Goal: Task Accomplishment & Management: Use online tool/utility

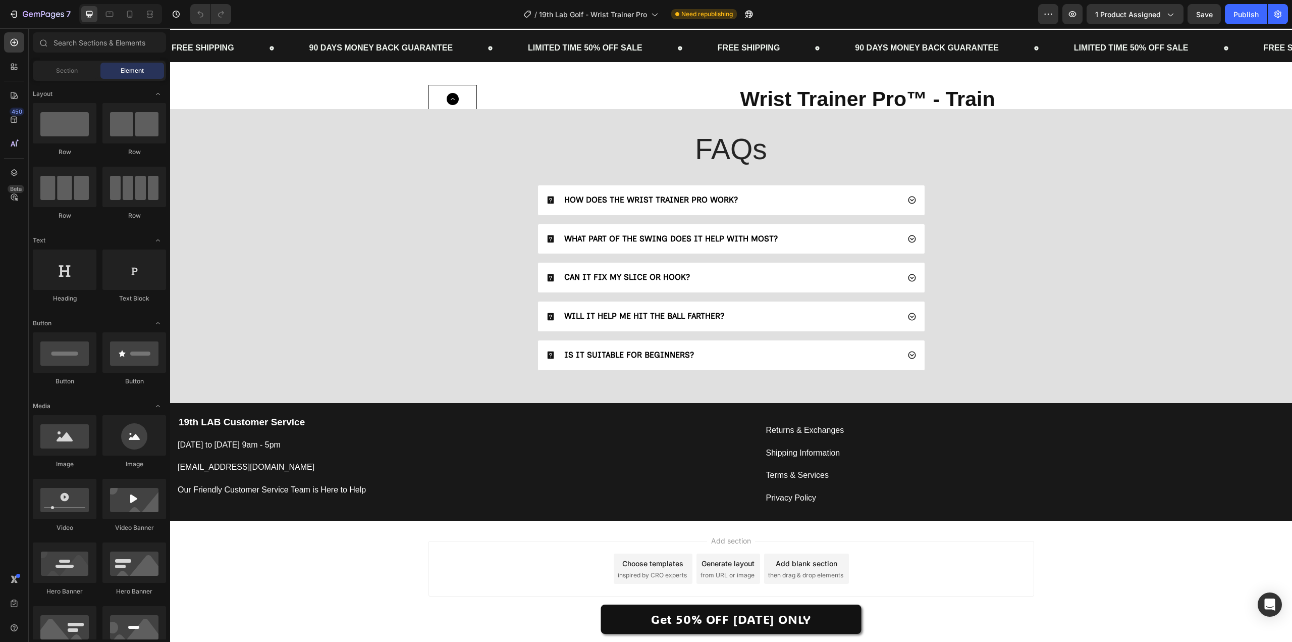
scroll to position [2375, 0]
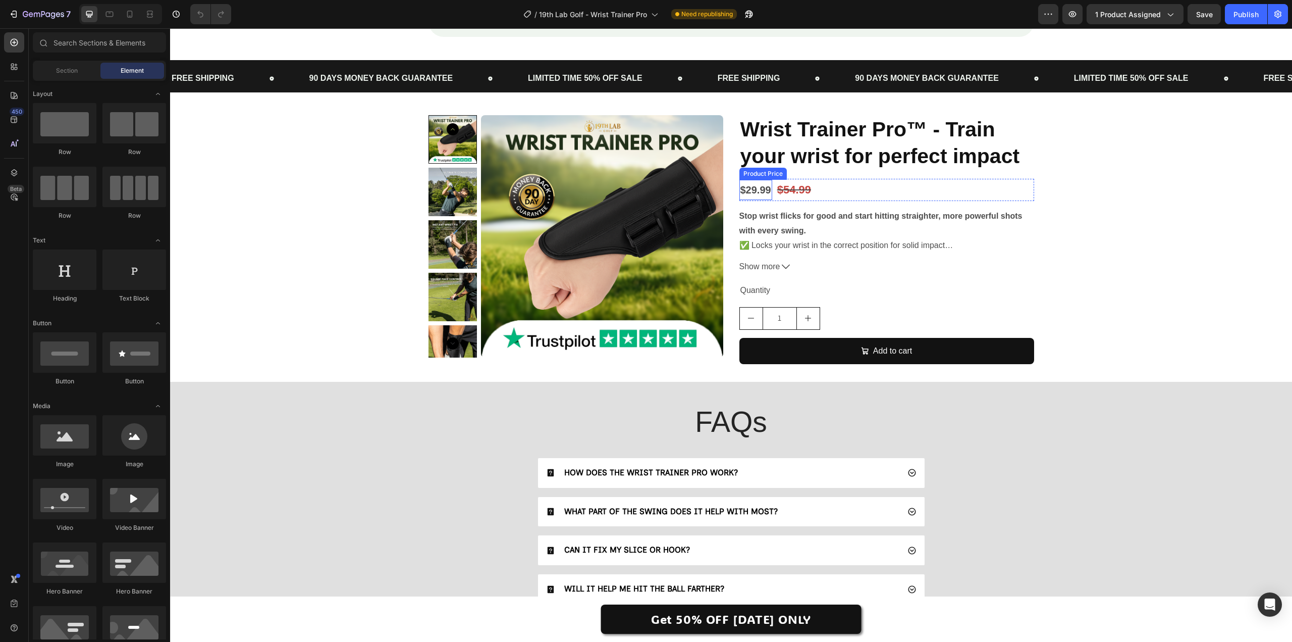
click at [746, 200] on div "$29.99" at bounding box center [756, 190] width 33 height 20
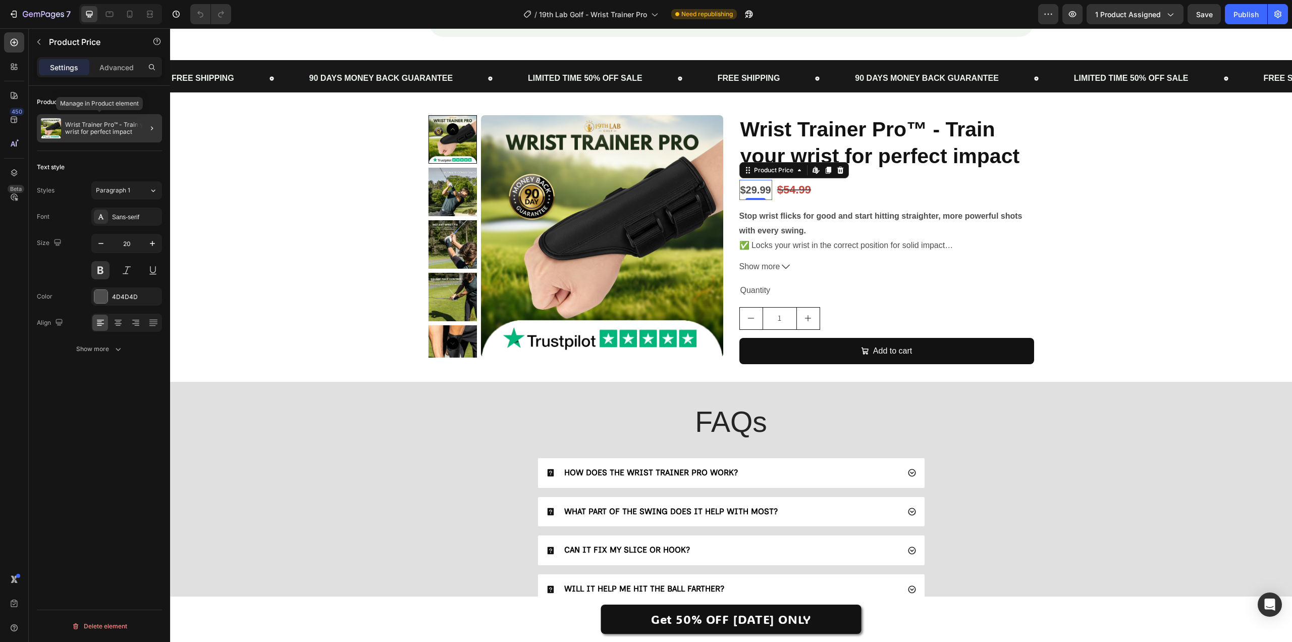
click at [128, 132] on p "Wrist Trainer Pro™ - Train your wrist for perfect impact" at bounding box center [111, 128] width 93 height 14
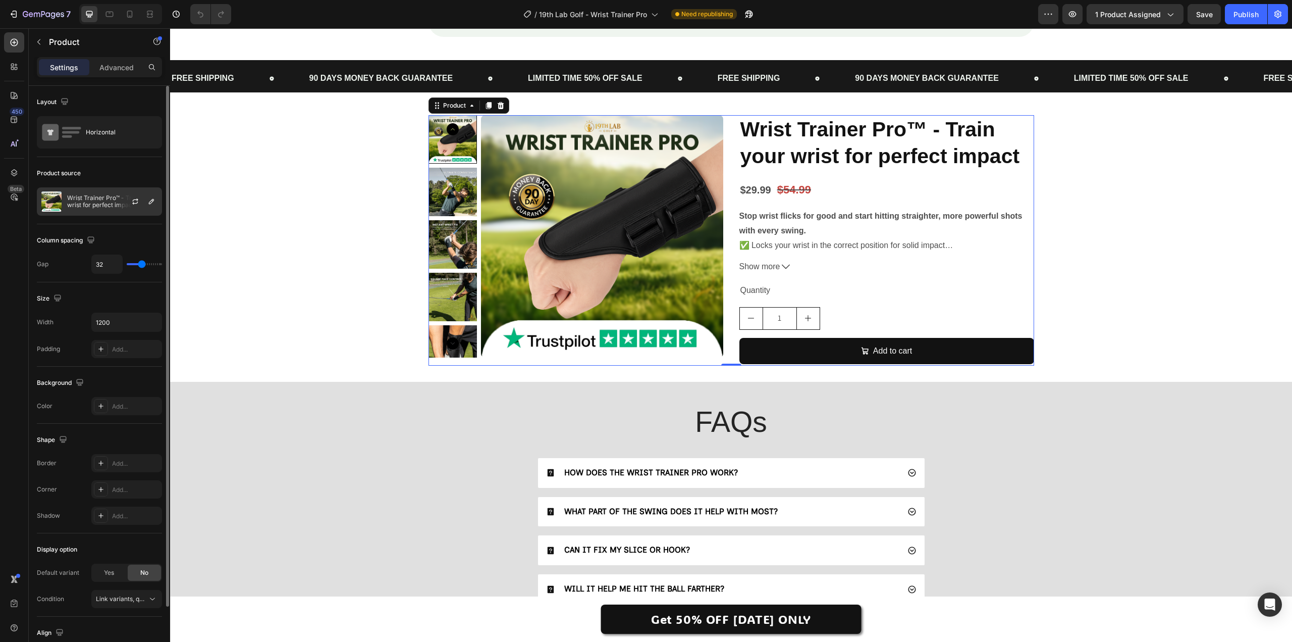
click at [141, 194] on div at bounding box center [139, 201] width 44 height 27
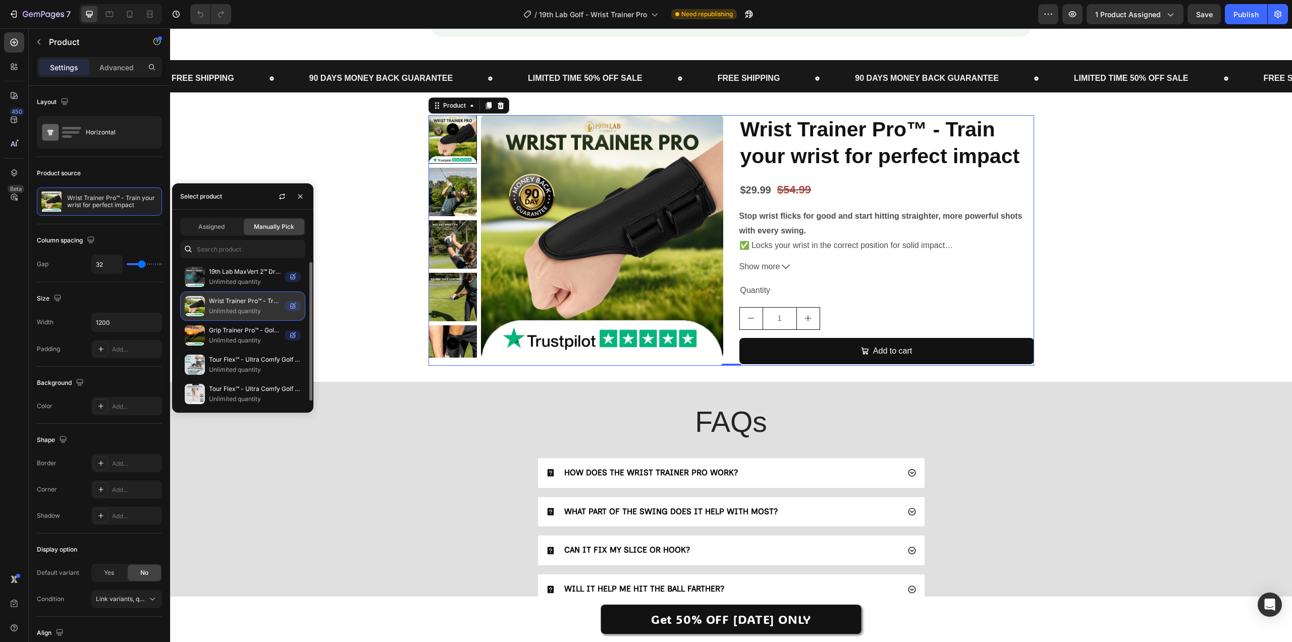
click at [274, 301] on p "Wrist Trainer Pro™ - Train your wrist for perfect impact" at bounding box center [245, 301] width 72 height 10
click at [286, 199] on icon "button" at bounding box center [282, 196] width 8 height 8
click at [777, 274] on button "Show more" at bounding box center [887, 266] width 295 height 15
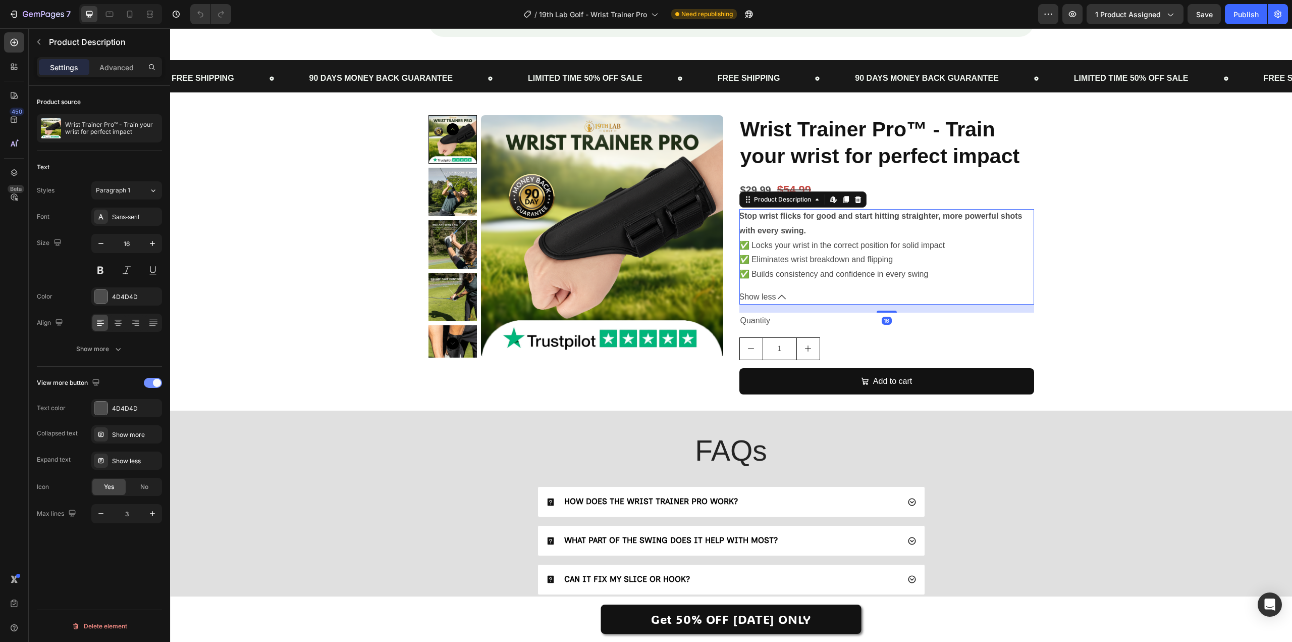
click at [153, 382] on span at bounding box center [157, 383] width 8 height 8
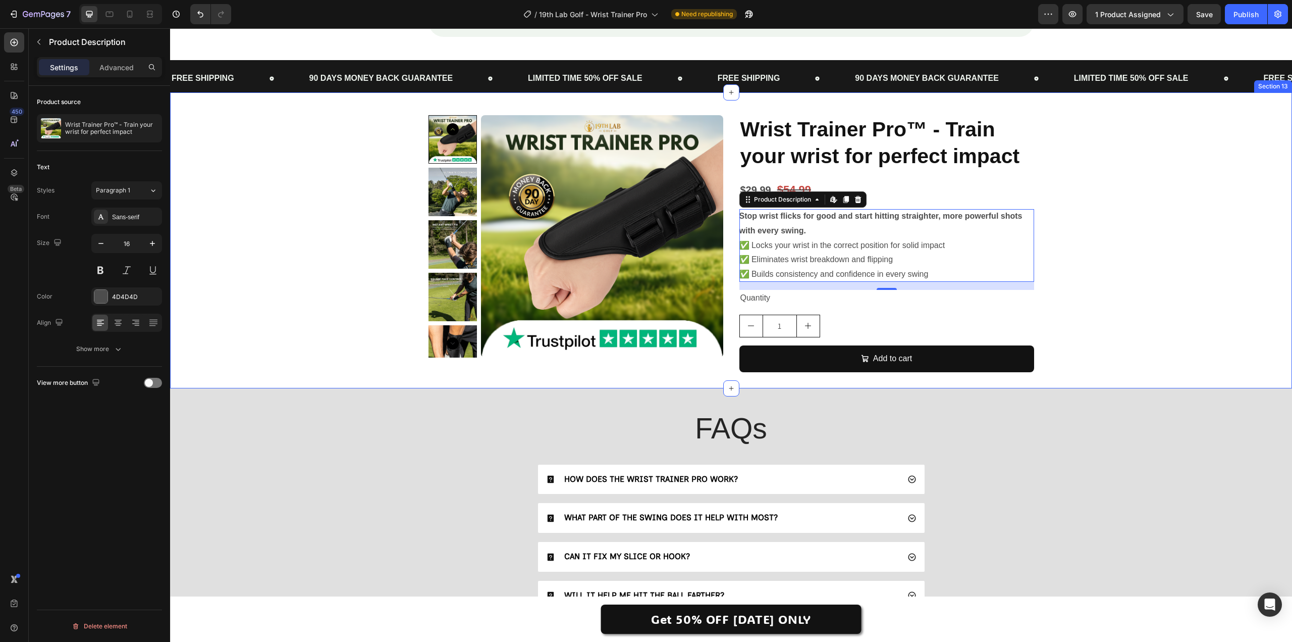
click at [1184, 275] on div "Product Images Wrist Trainer Pro™ - Train your wrist for perfect impact Product…" at bounding box center [731, 243] width 1122 height 257
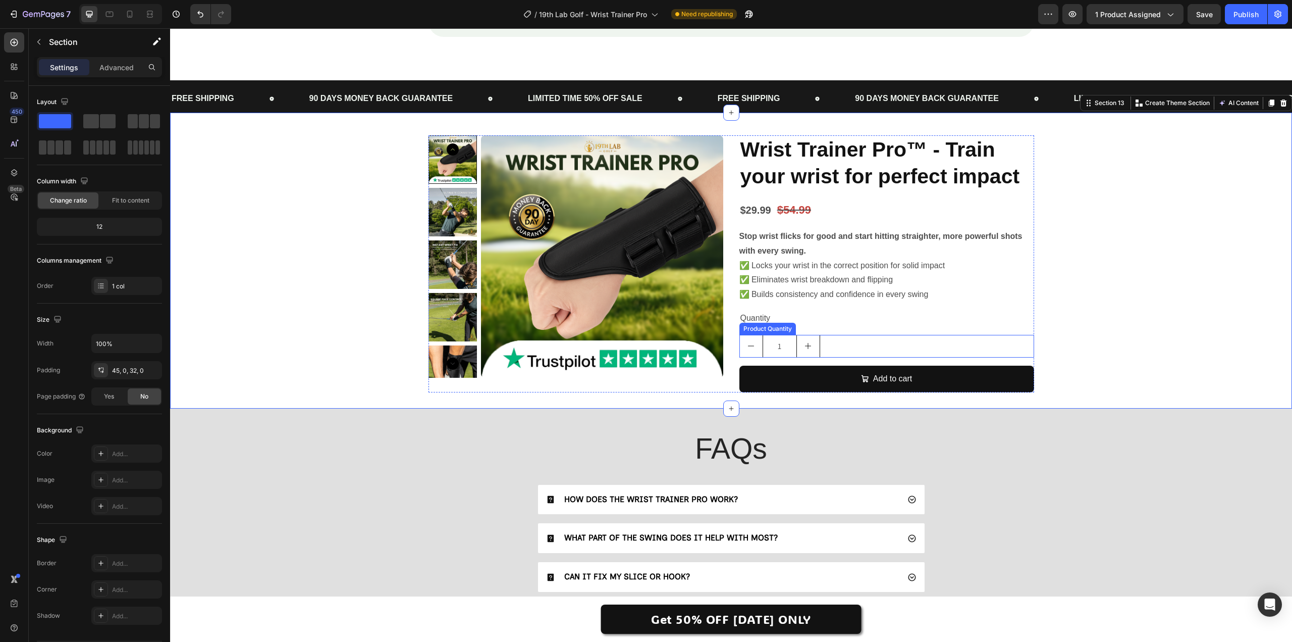
scroll to position [2628, 0]
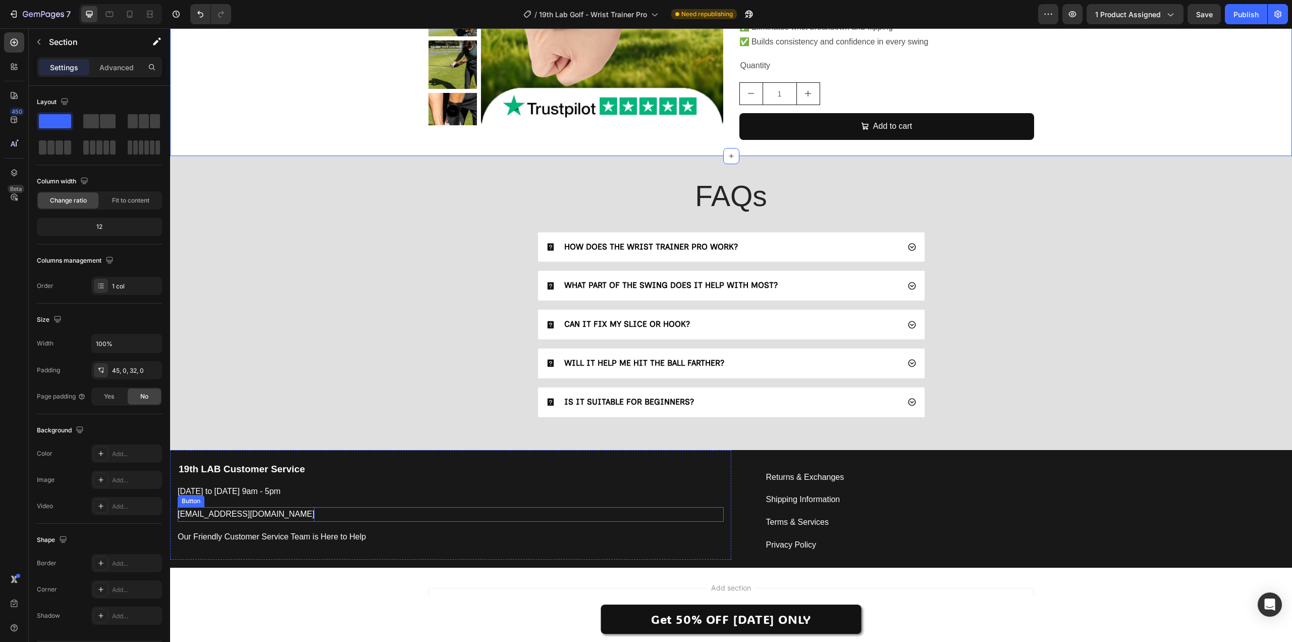
click at [238, 516] on p "support@19thlab.com" at bounding box center [246, 514] width 137 height 15
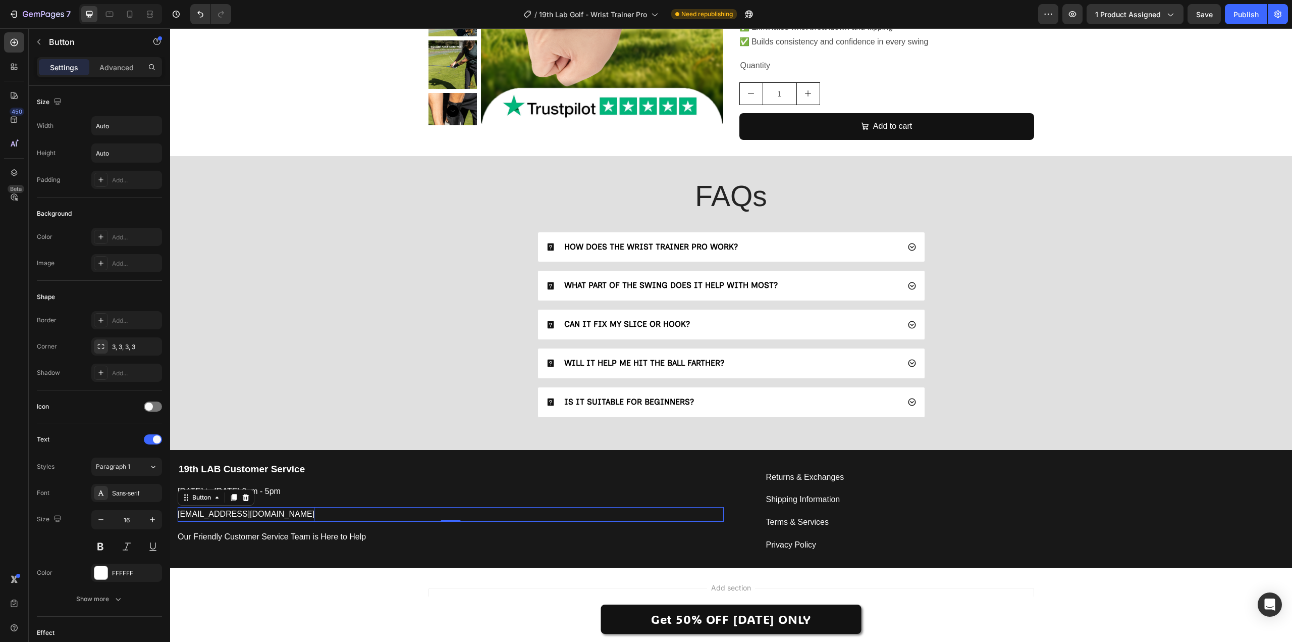
click at [239, 516] on p "support@19thlab.com" at bounding box center [246, 514] width 137 height 15
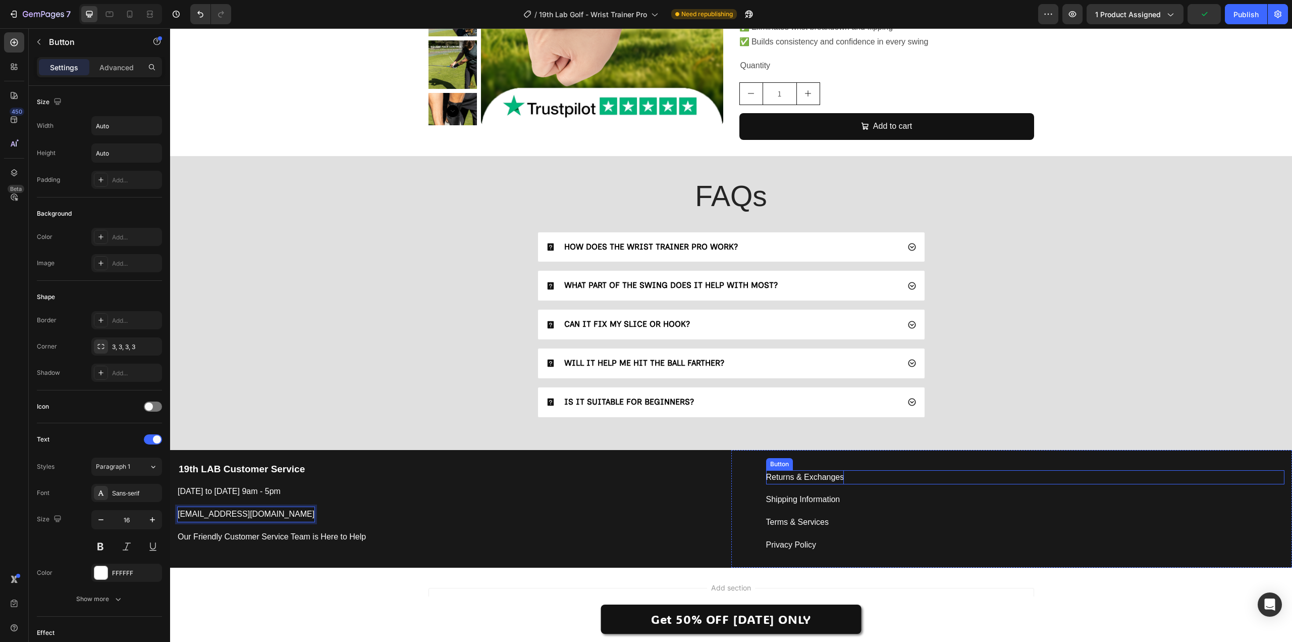
click at [802, 480] on div "Returns & Exchanges" at bounding box center [805, 477] width 78 height 15
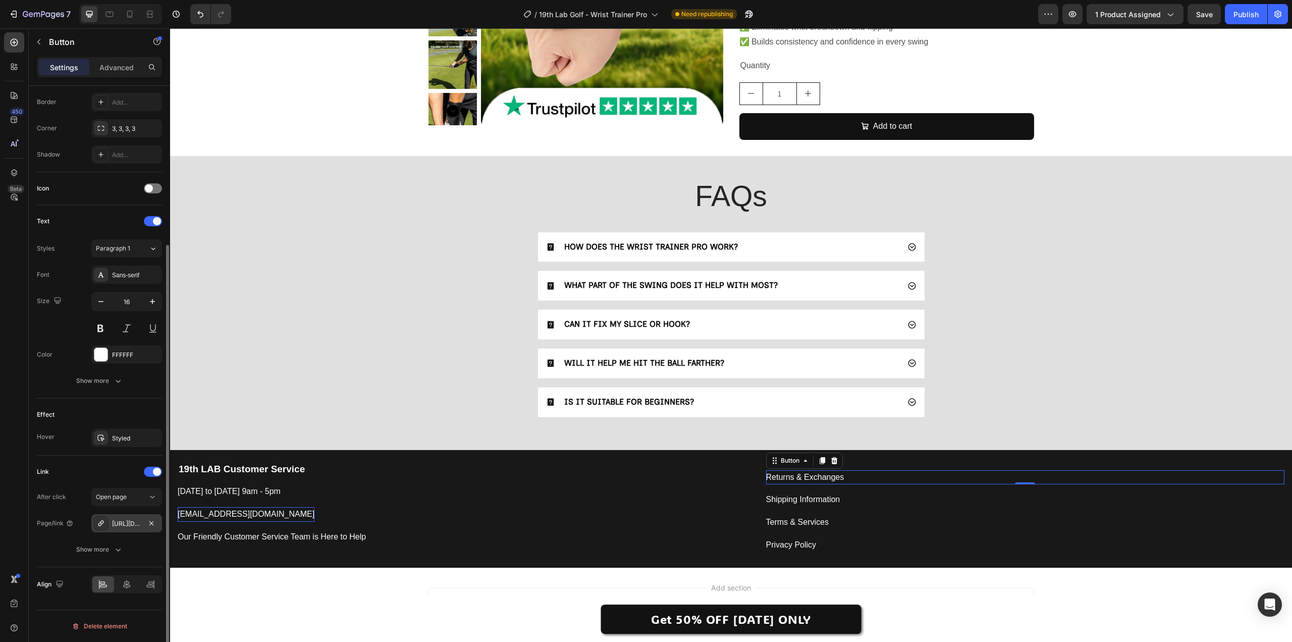
click at [124, 526] on div "https://www.19thlabgolf.com/policies/refund-policy" at bounding box center [126, 523] width 29 height 9
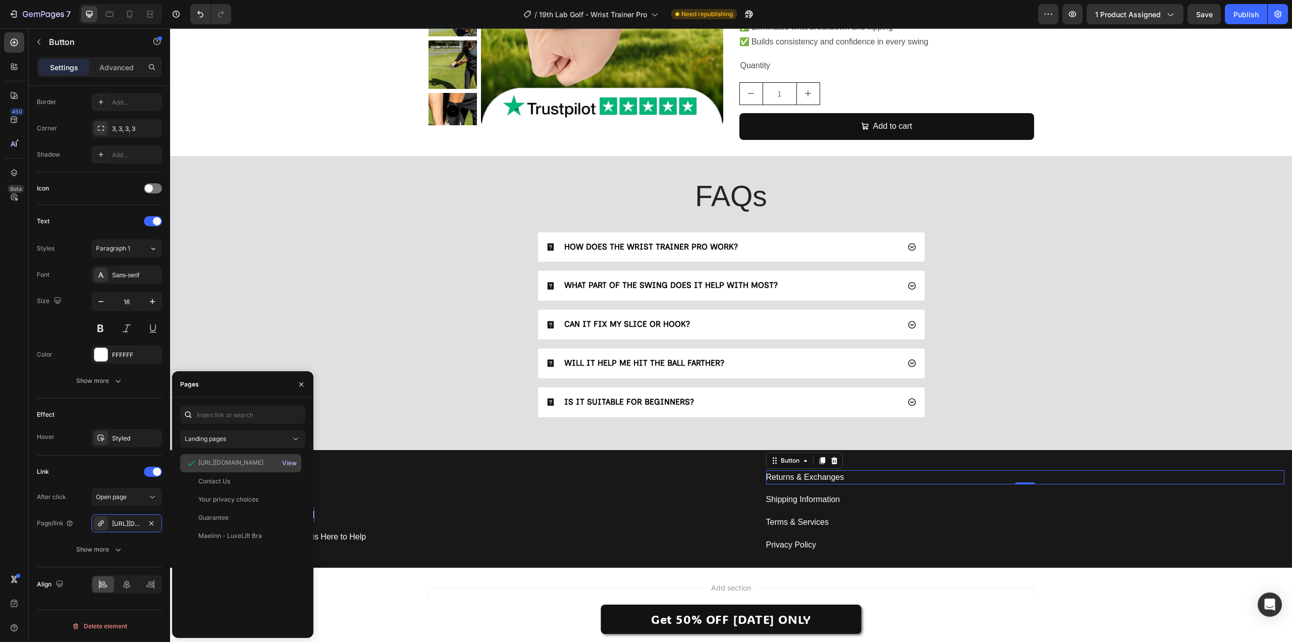
click at [292, 462] on div "View" at bounding box center [289, 462] width 15 height 9
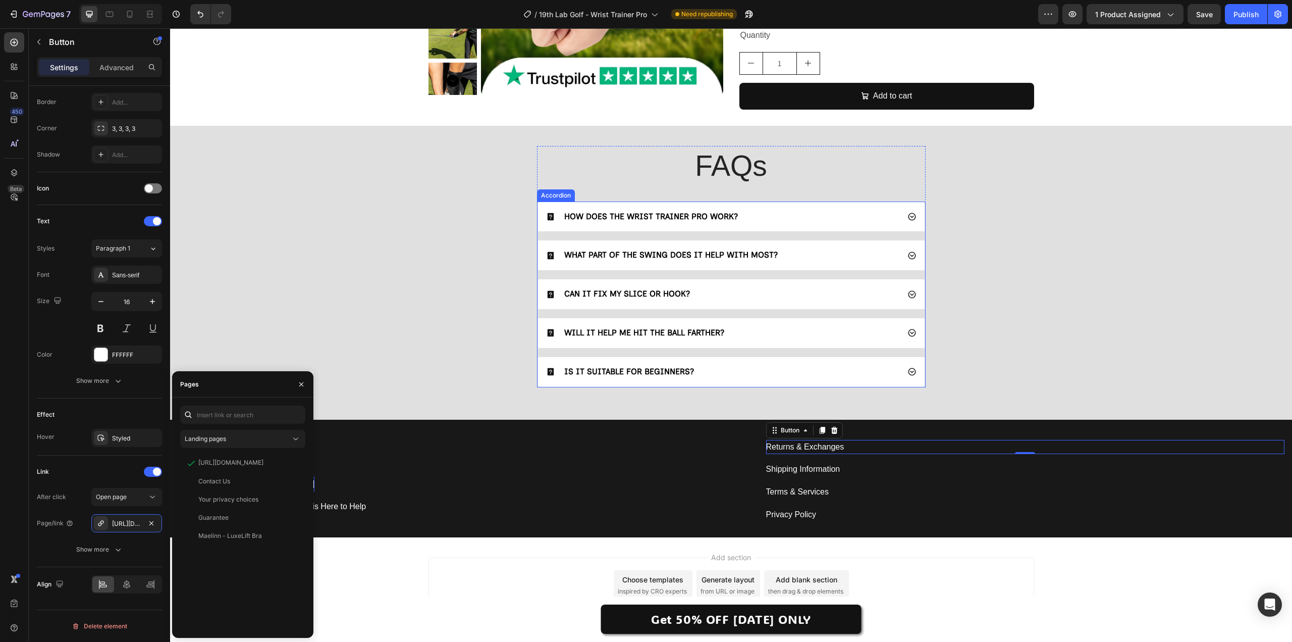
scroll to position [2675, 0]
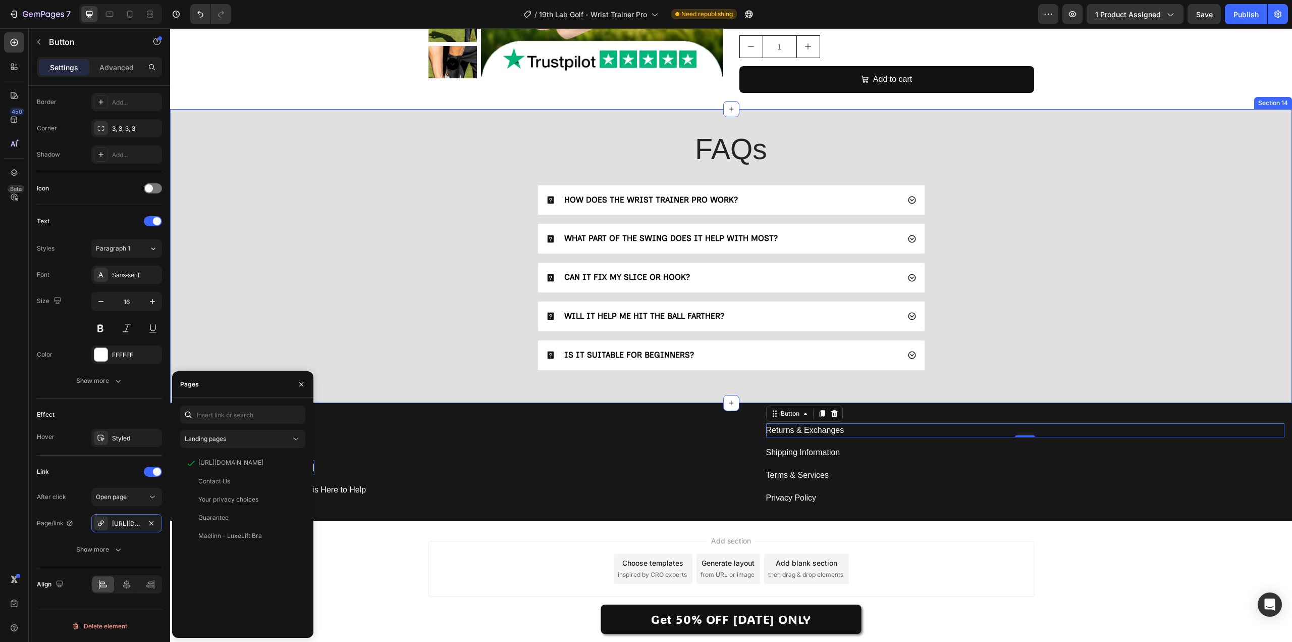
drag, startPoint x: 425, startPoint y: 345, endPoint x: 443, endPoint y: 350, distance: 18.4
click at [425, 345] on div "FAQs Heading HOW DOES THE WRIST TRAINER PRO WORK? WHAT PART OF THE SWING DOES I…" at bounding box center [731, 253] width 1102 height 249
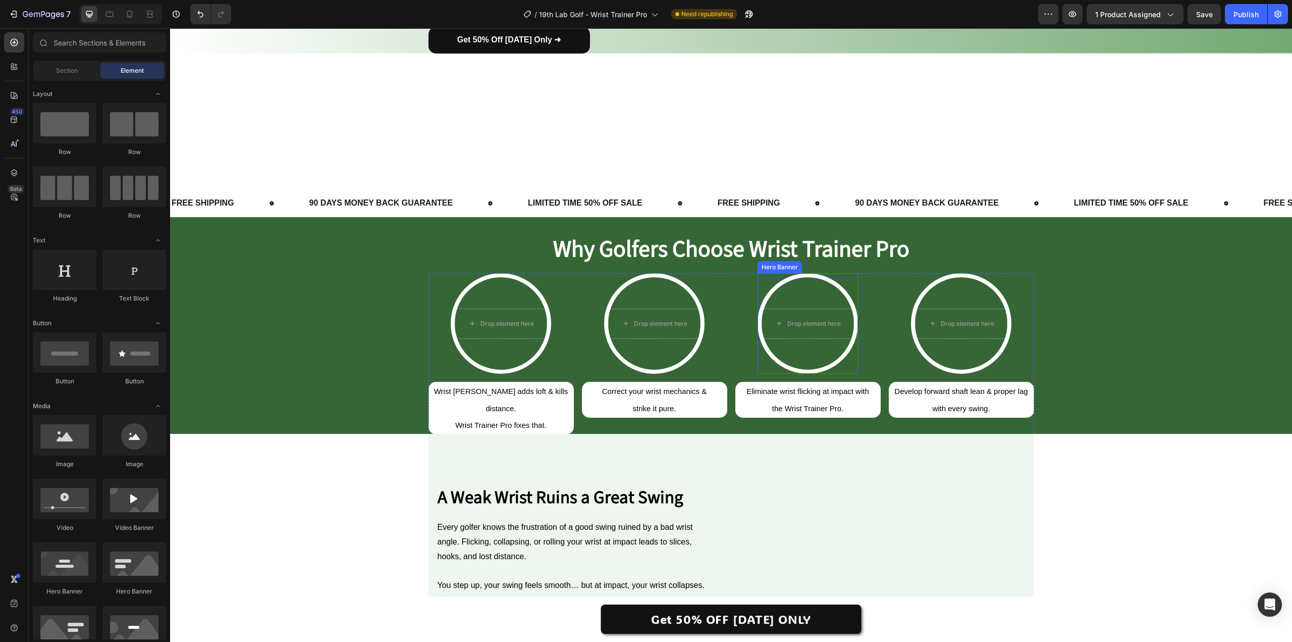
scroll to position [252, 0]
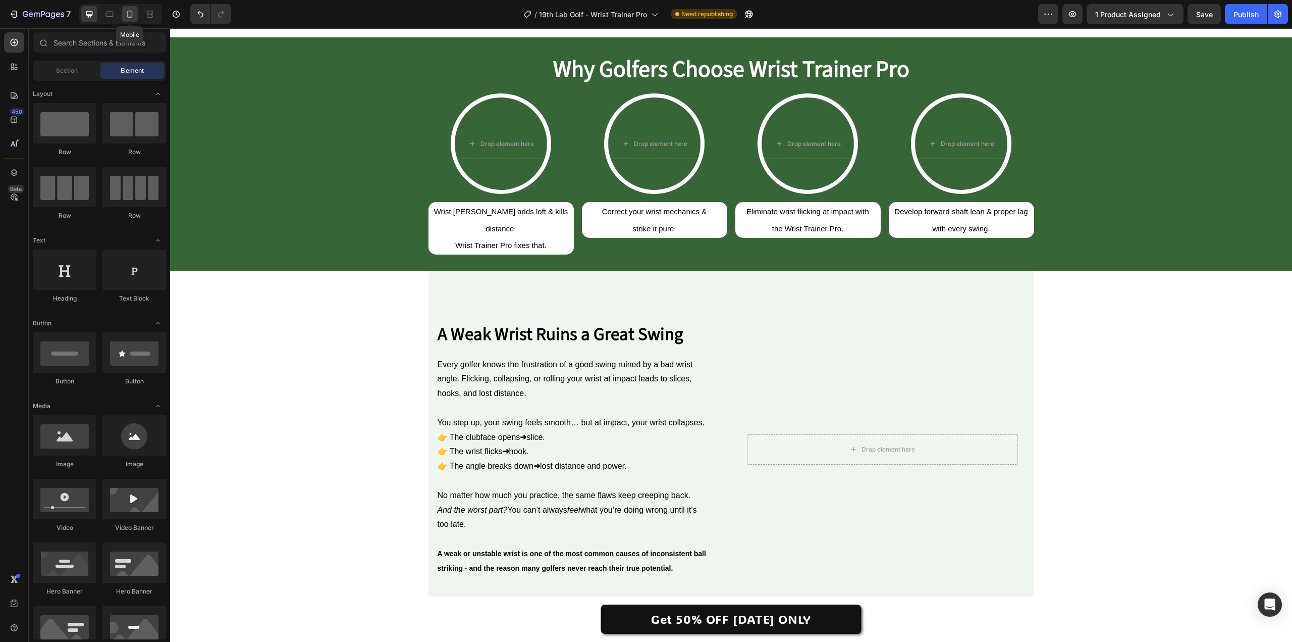
click at [133, 17] on icon at bounding box center [130, 14] width 10 height 10
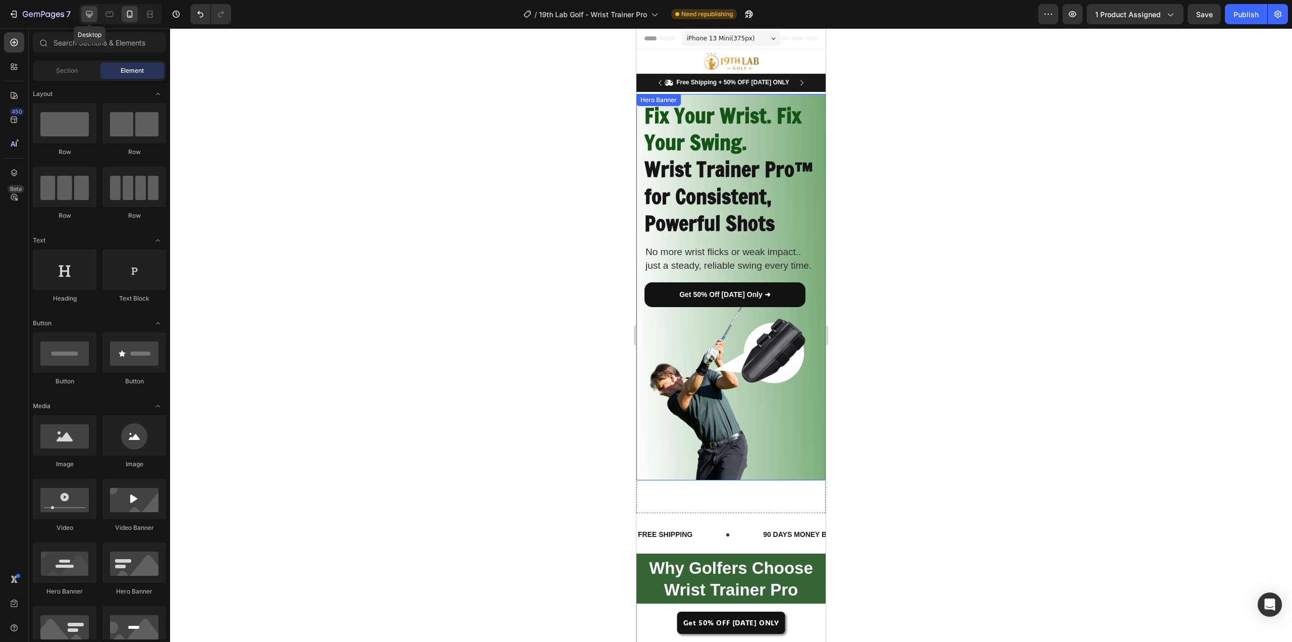
click at [93, 14] on icon at bounding box center [89, 14] width 10 height 10
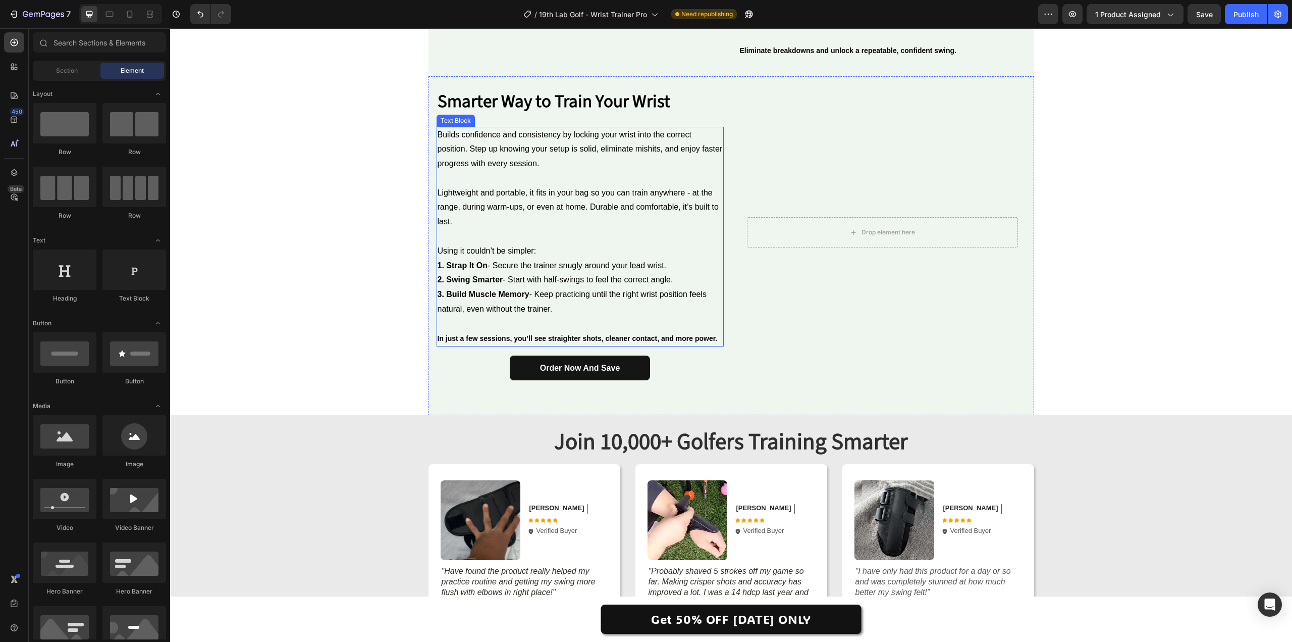
scroll to position [1212, 0]
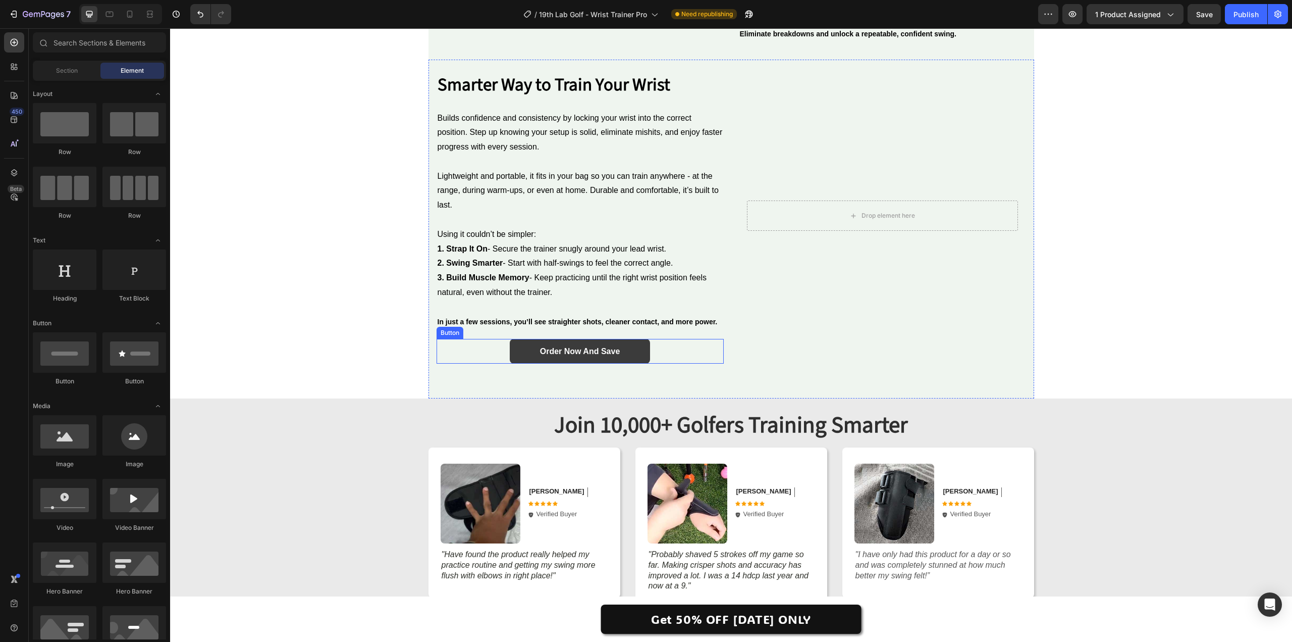
click at [535, 347] on link "order now and save" at bounding box center [580, 351] width 140 height 25
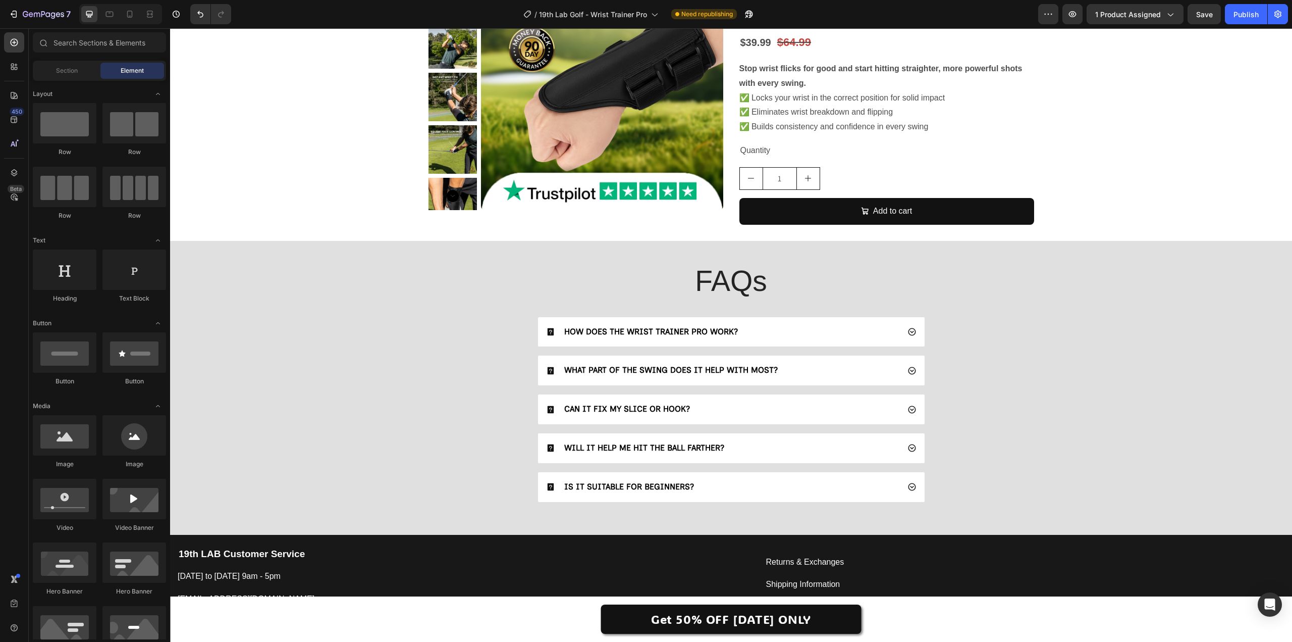
scroll to position [2675, 0]
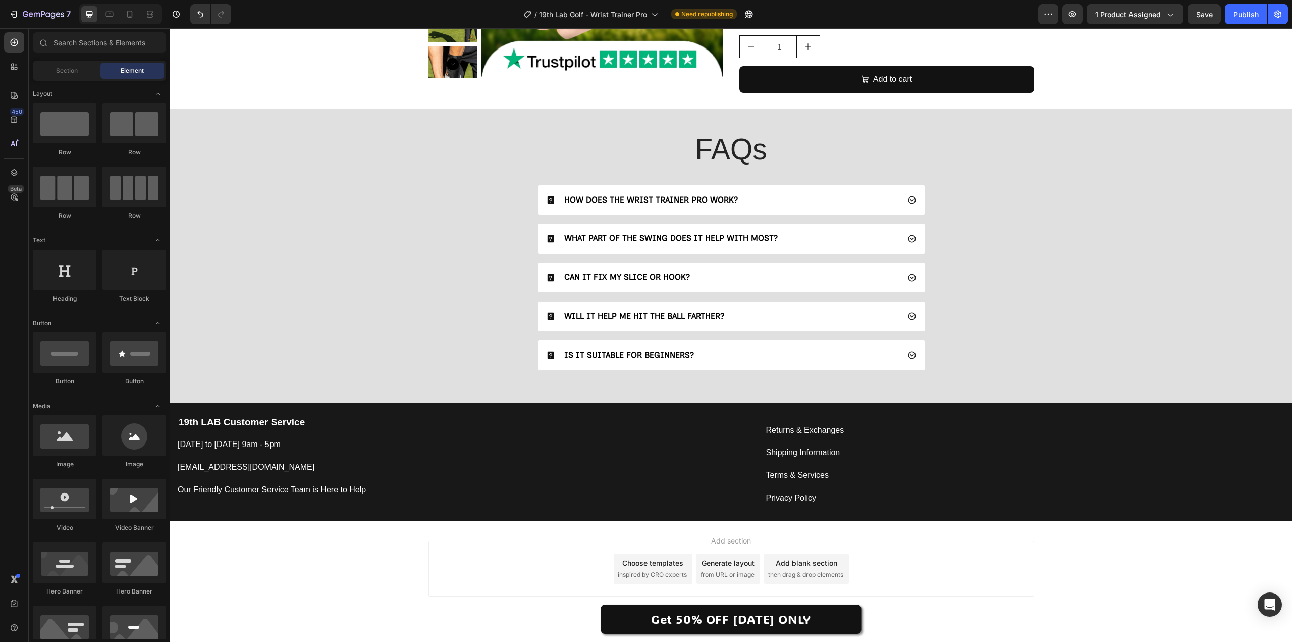
drag, startPoint x: 1292, startPoint y: 531, endPoint x: 1441, endPoint y: 625, distance: 176.5
click at [642, 355] on span "IS IT SUITABLE FOR BEGINNERS?" at bounding box center [629, 355] width 130 height 10
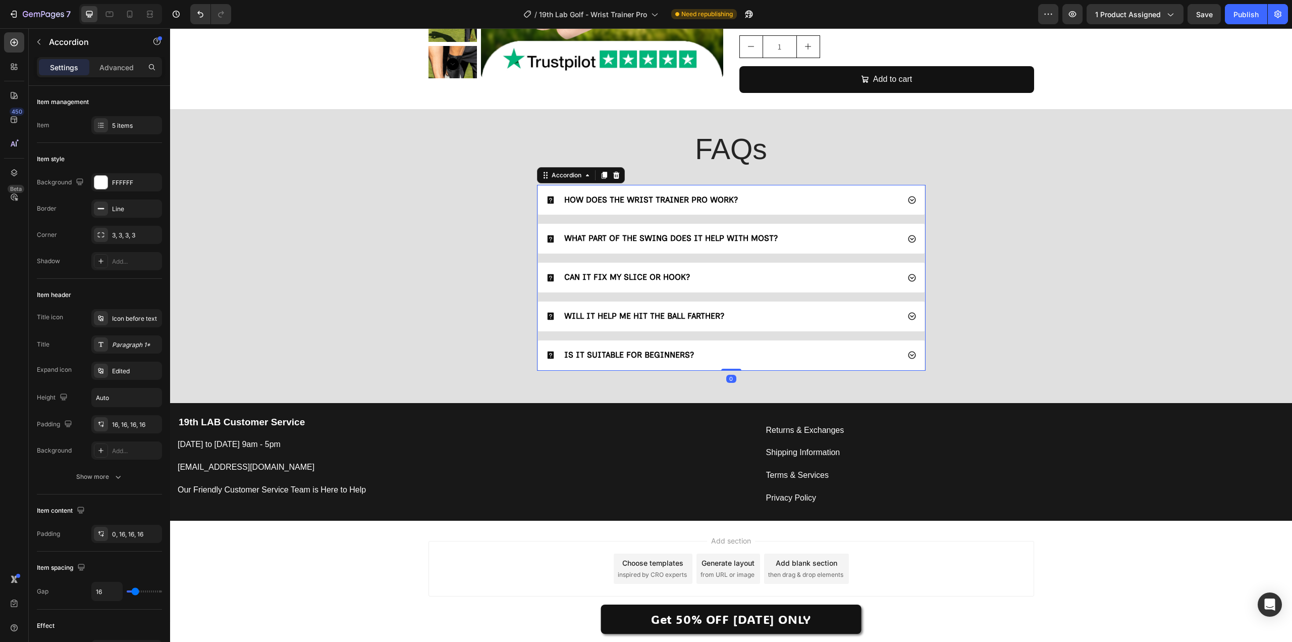
click at [640, 354] on span "IS IT SUITABLE FOR BEGINNERS?" at bounding box center [629, 355] width 130 height 10
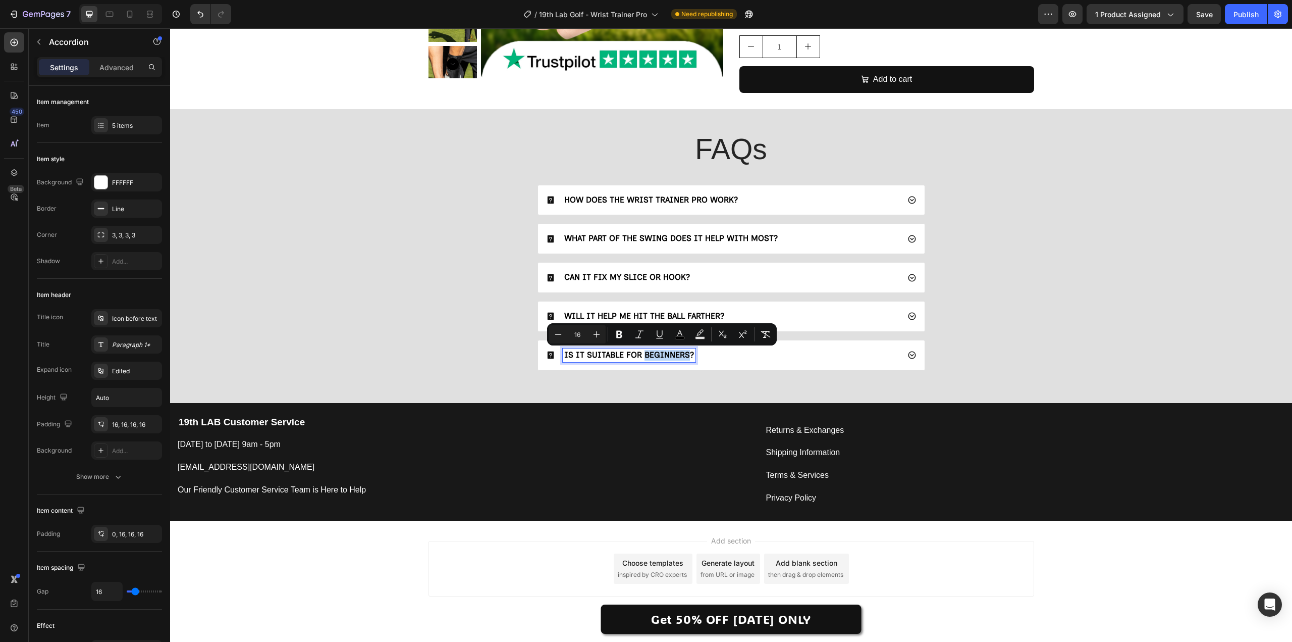
click at [640, 354] on span "IS IT SUITABLE FOR BEGINNERS?" at bounding box center [629, 355] width 130 height 10
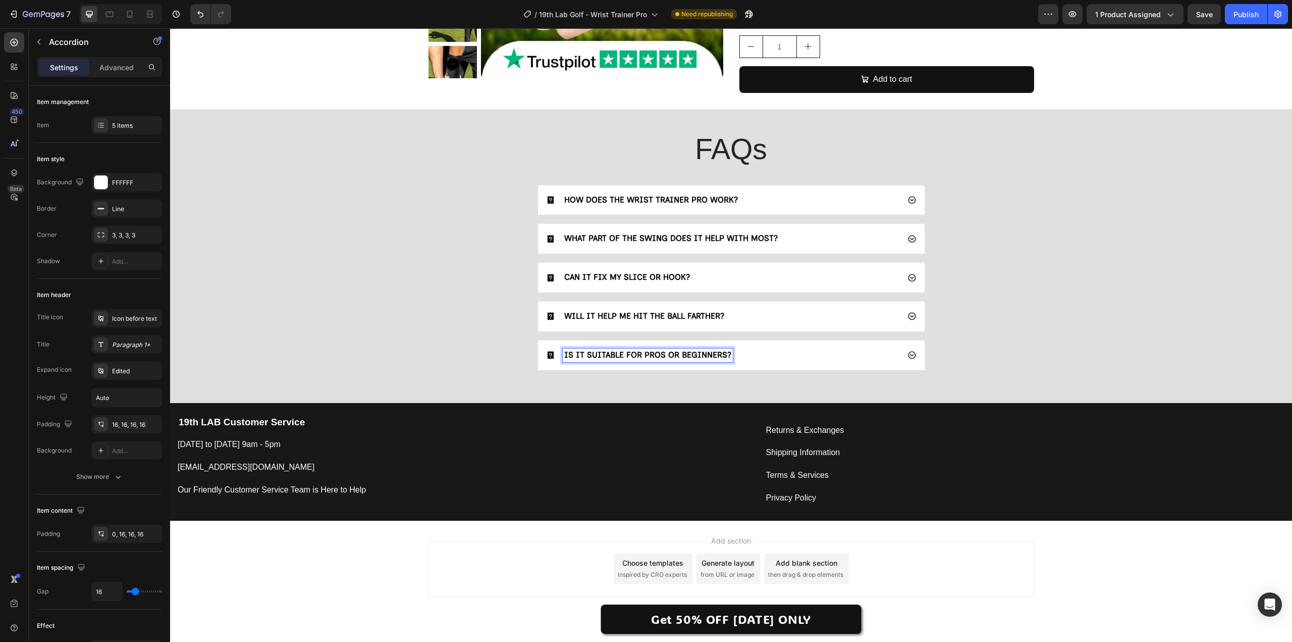
click at [913, 359] on div "IS IT SUITABLE FOR PROS OR BEGINNERS?" at bounding box center [731, 355] width 387 height 30
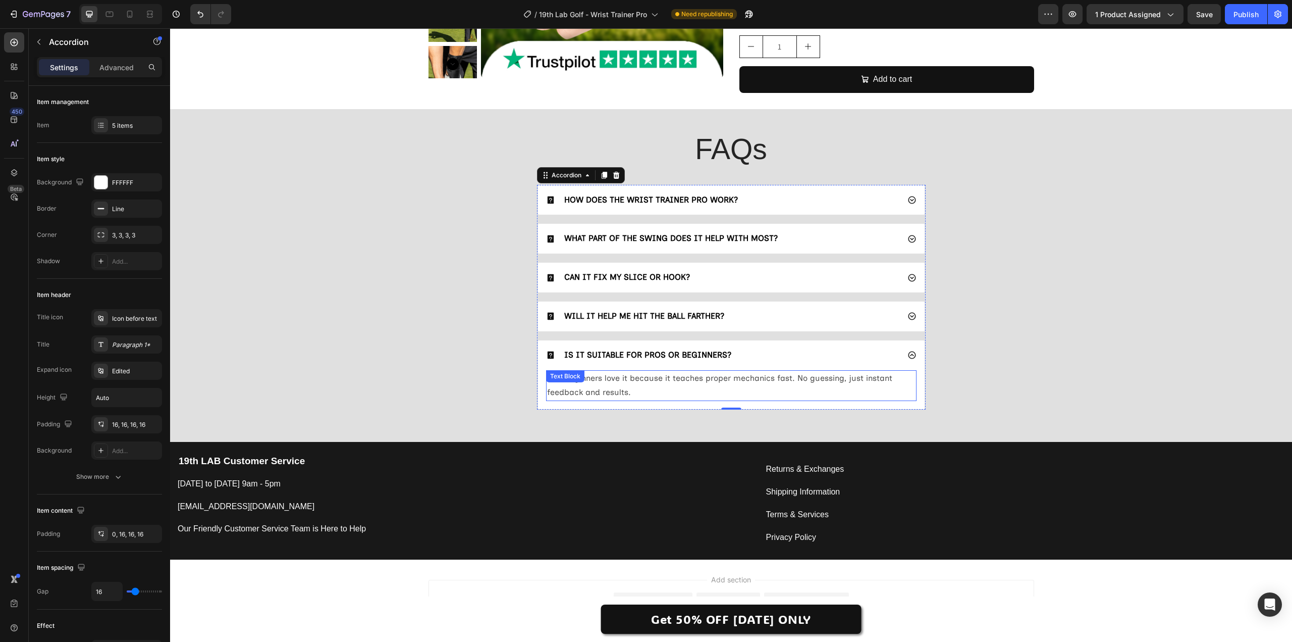
click at [586, 399] on p "Yes! Beginners love it because it teaches proper mechanics fast. No guessing, j…" at bounding box center [731, 385] width 369 height 29
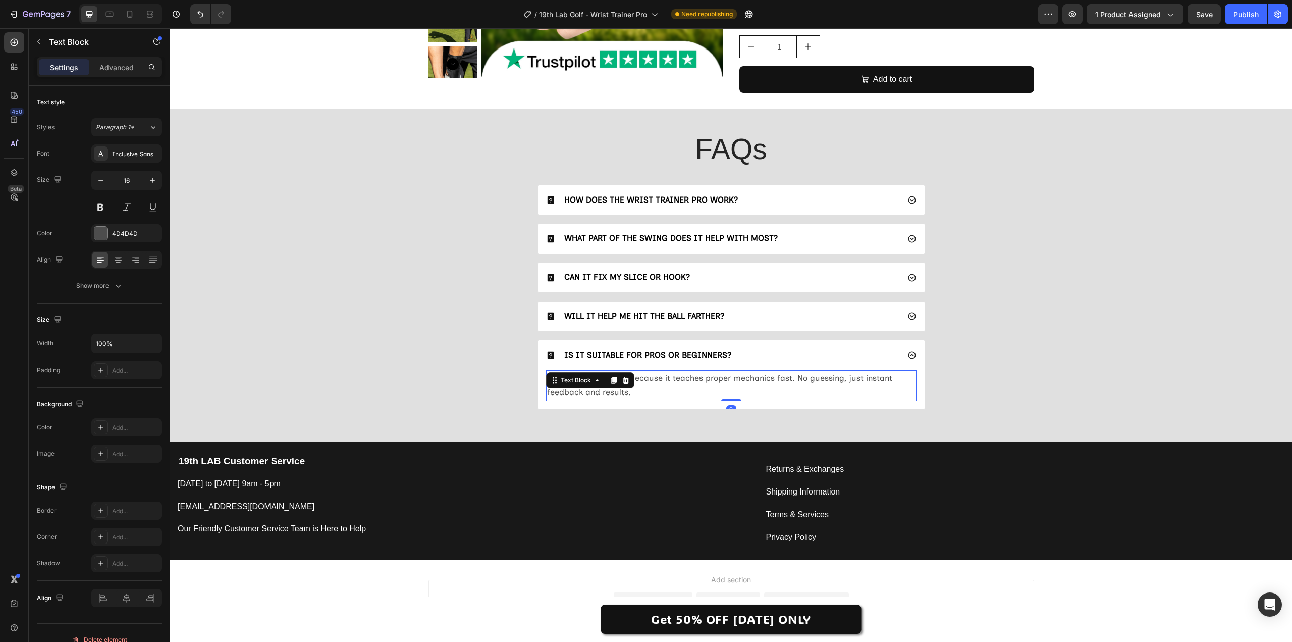
click at [669, 373] on span "Yes! Beginners love it because it teaches proper mechanics fast. No guessing, j…" at bounding box center [719, 385] width 345 height 24
click at [548, 377] on span "Yes! Beginners love it because it teaches proper mechanics fast. No guessing, j…" at bounding box center [719, 385] width 345 height 24
click at [796, 377] on span "Both! Beginners love it because it teaches proper mechanics fast. No guessing, …" at bounding box center [722, 385] width 350 height 24
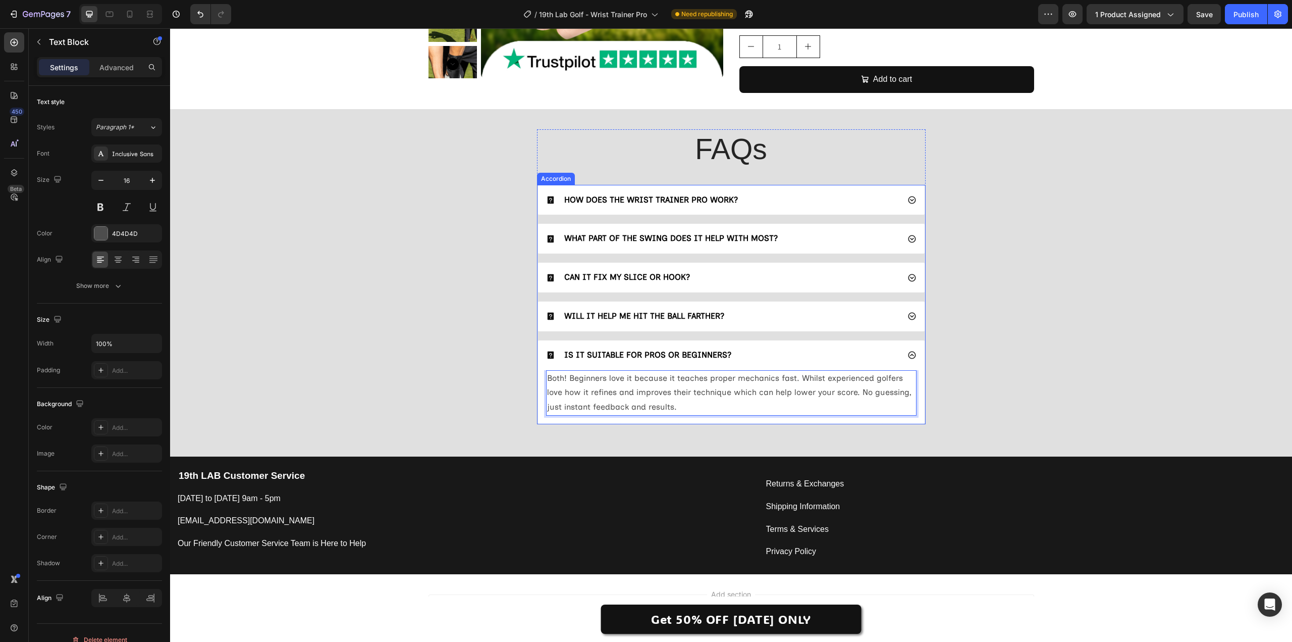
click at [913, 310] on div "WILL IT HELP ME HIT THE BALL FARTHER?" at bounding box center [731, 316] width 387 height 30
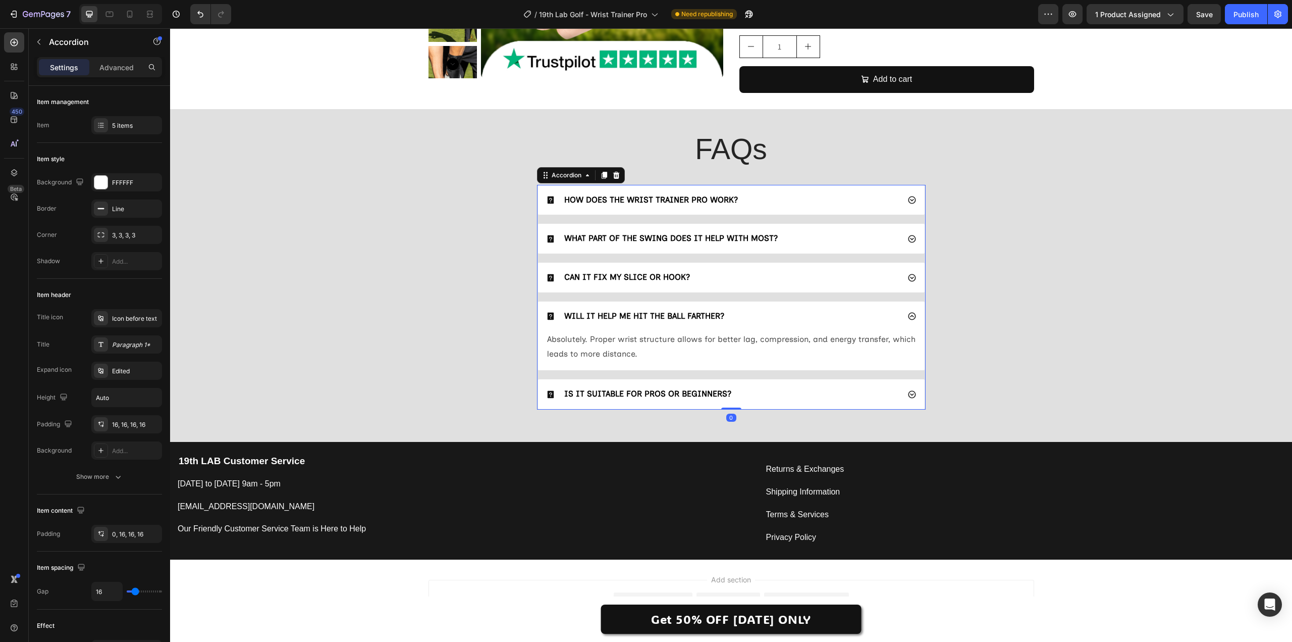
click at [913, 310] on div "WILL IT HELP ME HIT THE BALL FARTHER?" at bounding box center [731, 316] width 387 height 30
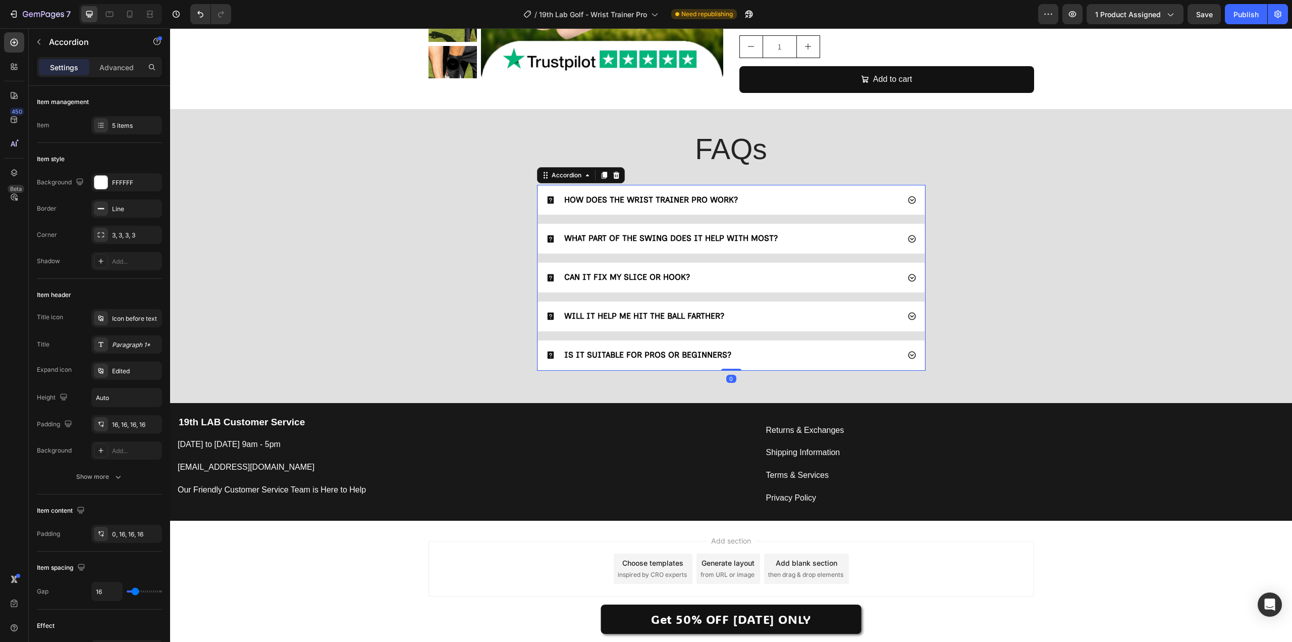
click at [909, 275] on icon at bounding box center [912, 277] width 9 height 9
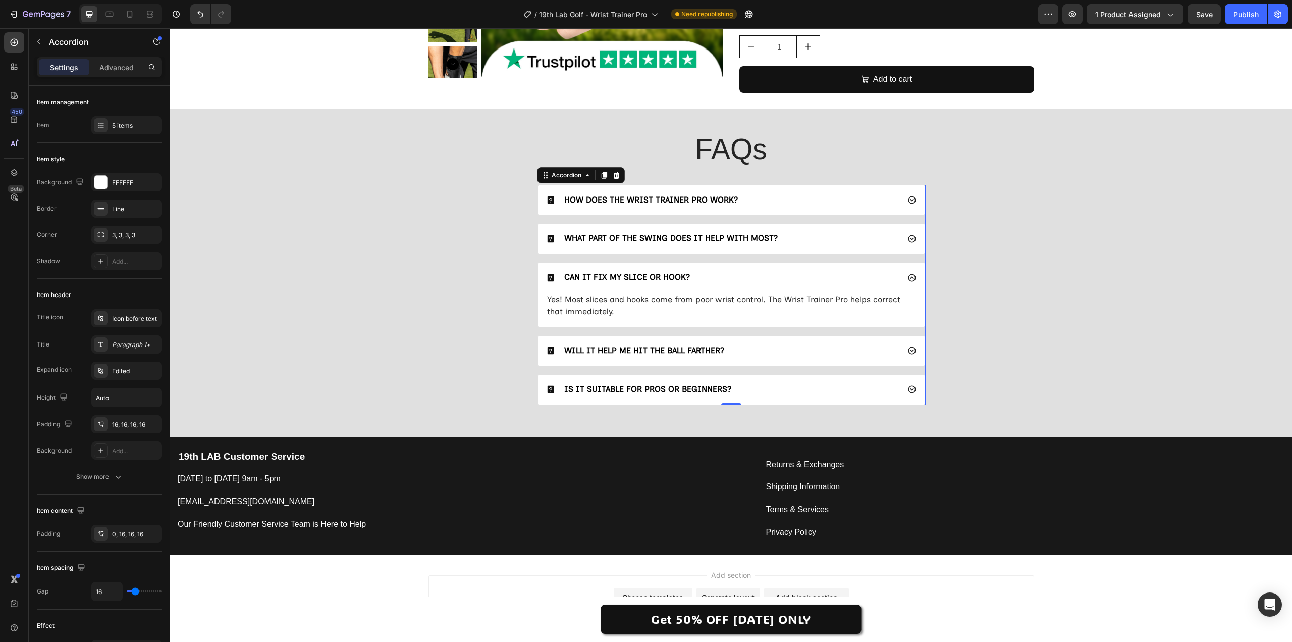
click at [909, 275] on icon at bounding box center [912, 277] width 9 height 9
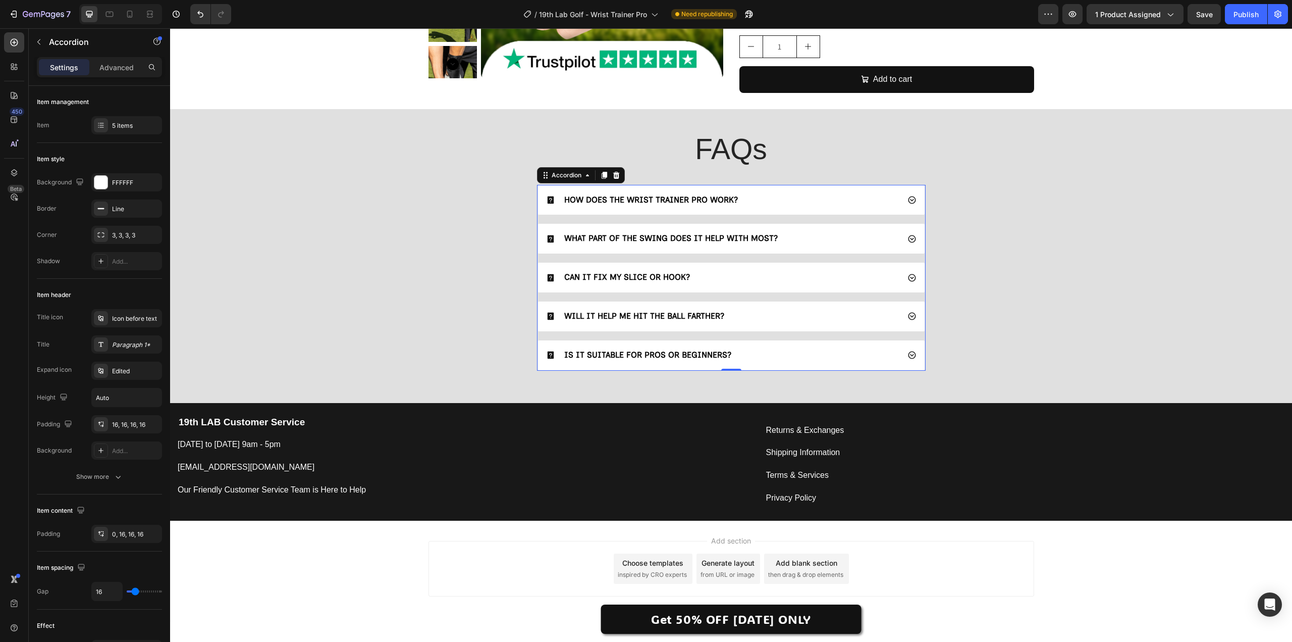
click at [909, 242] on icon at bounding box center [912, 239] width 8 height 8
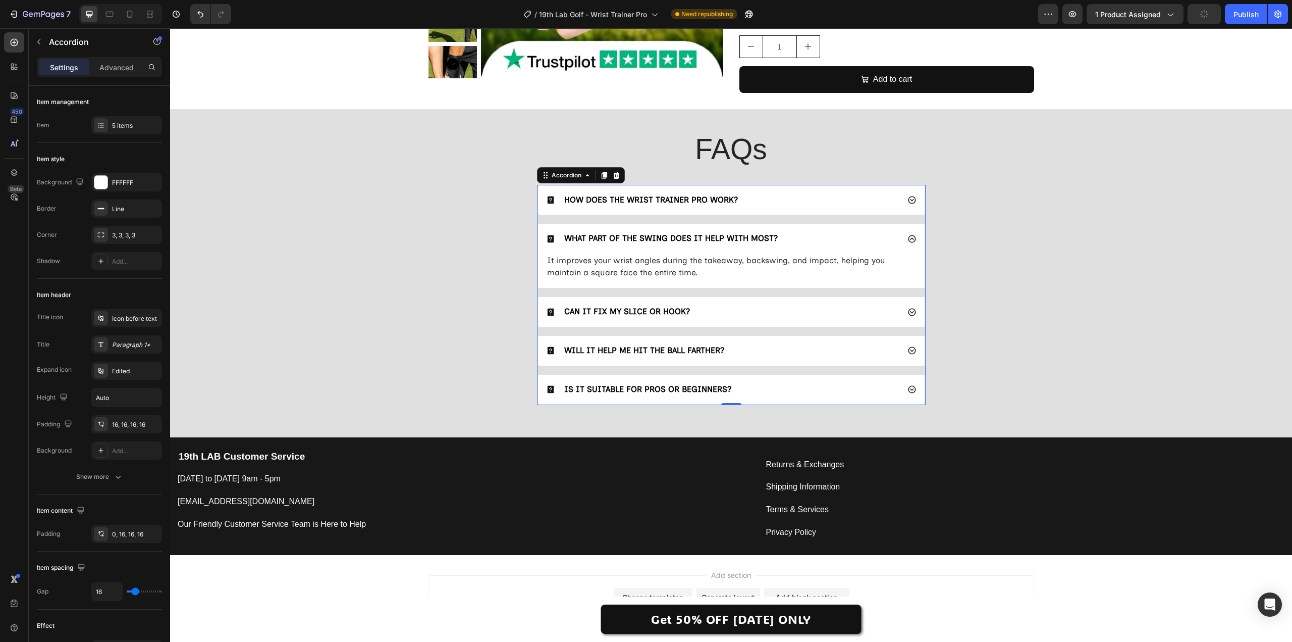
click at [909, 242] on icon at bounding box center [912, 239] width 8 height 8
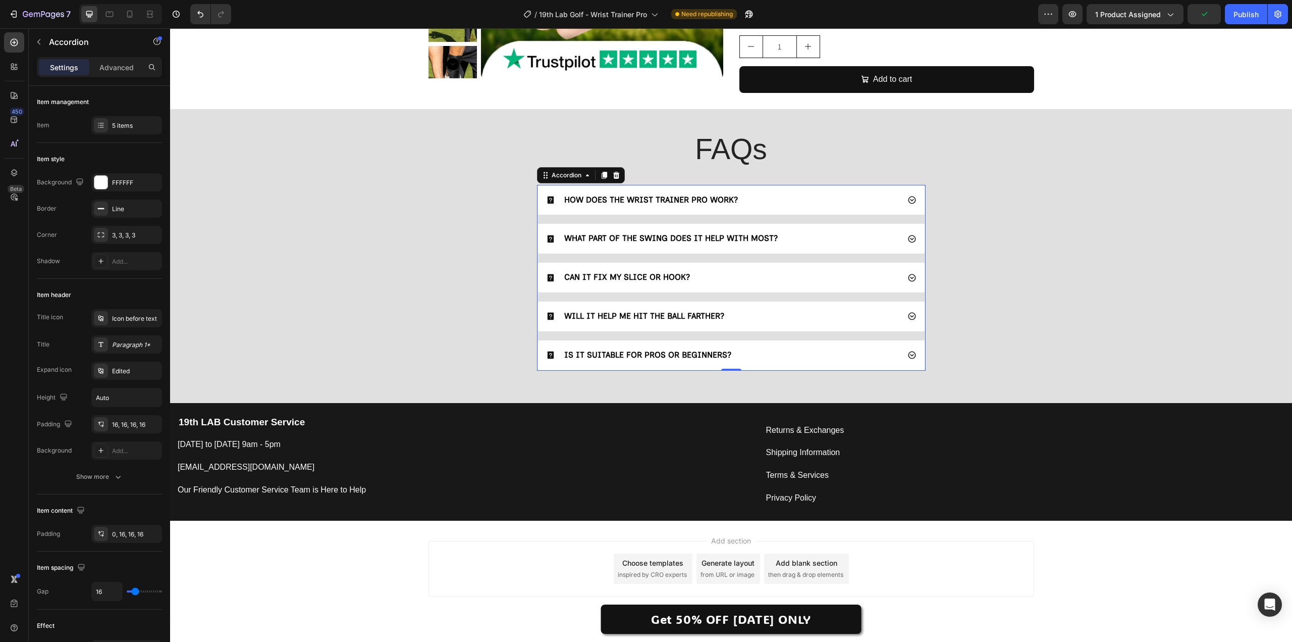
click at [908, 208] on div "HOW DOES THE WRIST TRAINER PRO WORK?" at bounding box center [731, 200] width 387 height 30
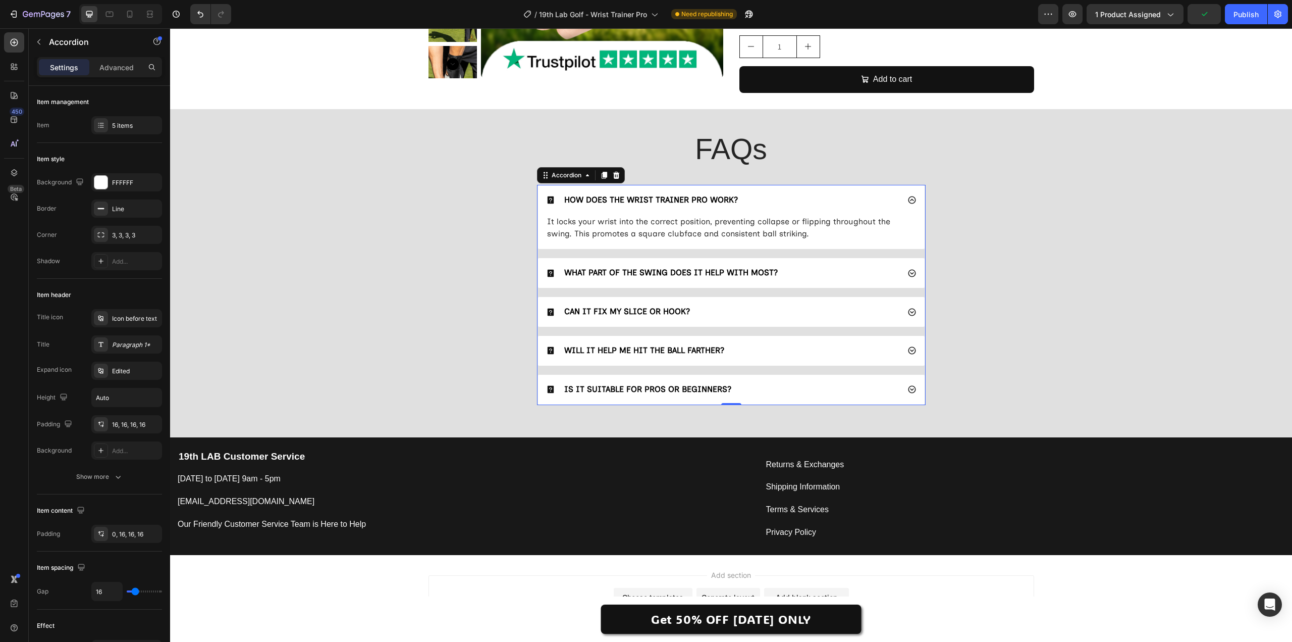
click at [908, 208] on div "HOW DOES THE WRIST TRAINER PRO WORK?" at bounding box center [731, 200] width 387 height 30
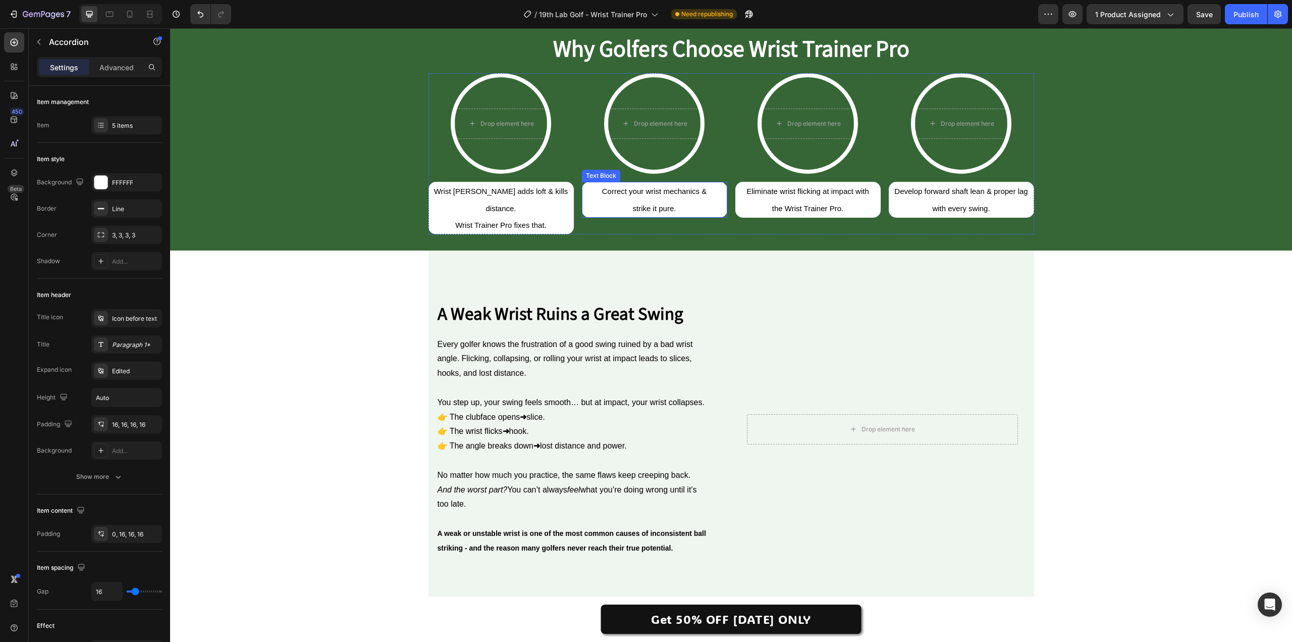
scroll to position [606, 0]
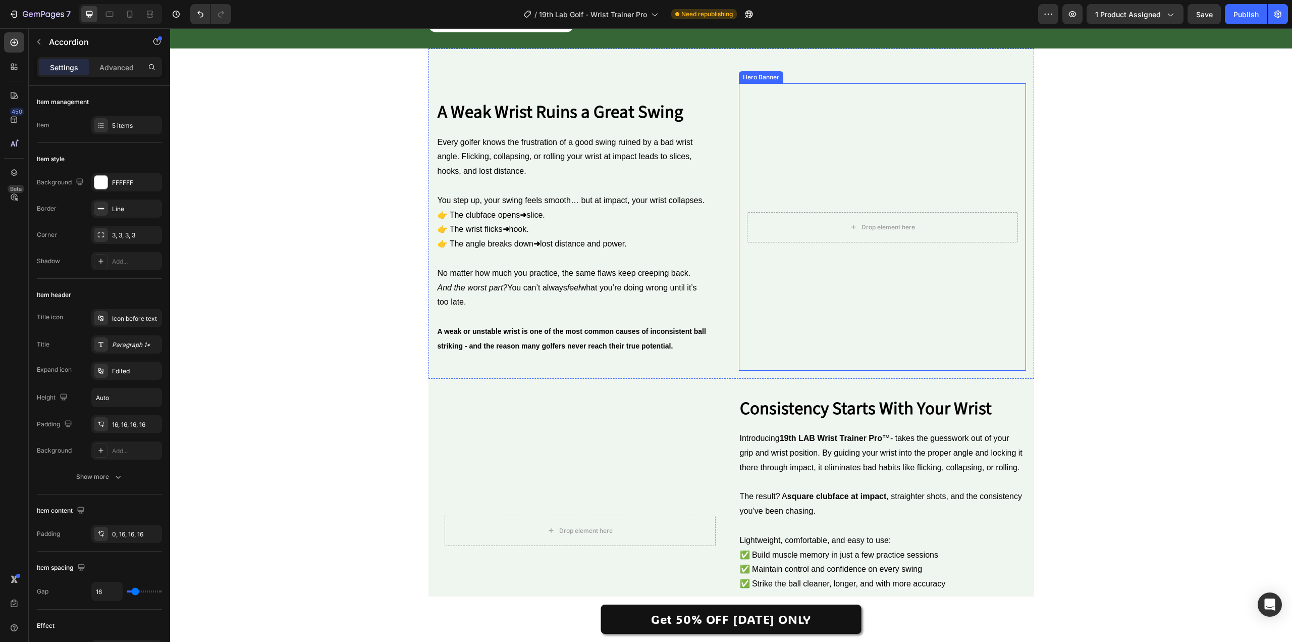
click at [807, 220] on div "Drop element here" at bounding box center [882, 227] width 271 height 30
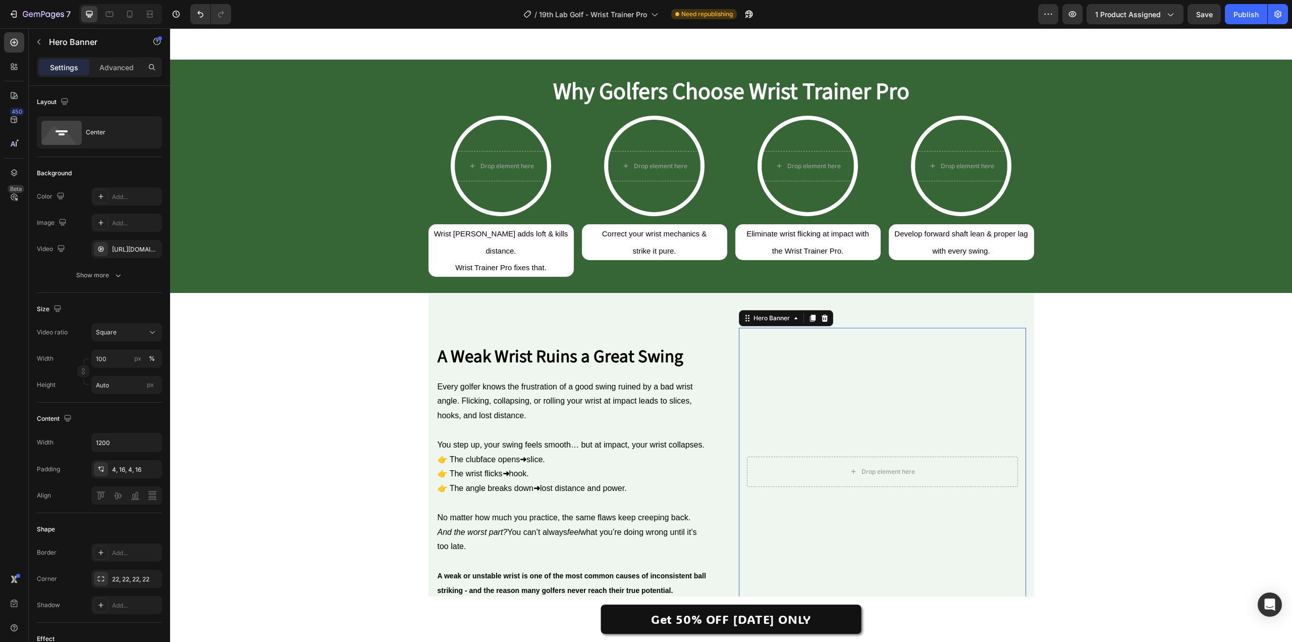
scroll to position [303, 0]
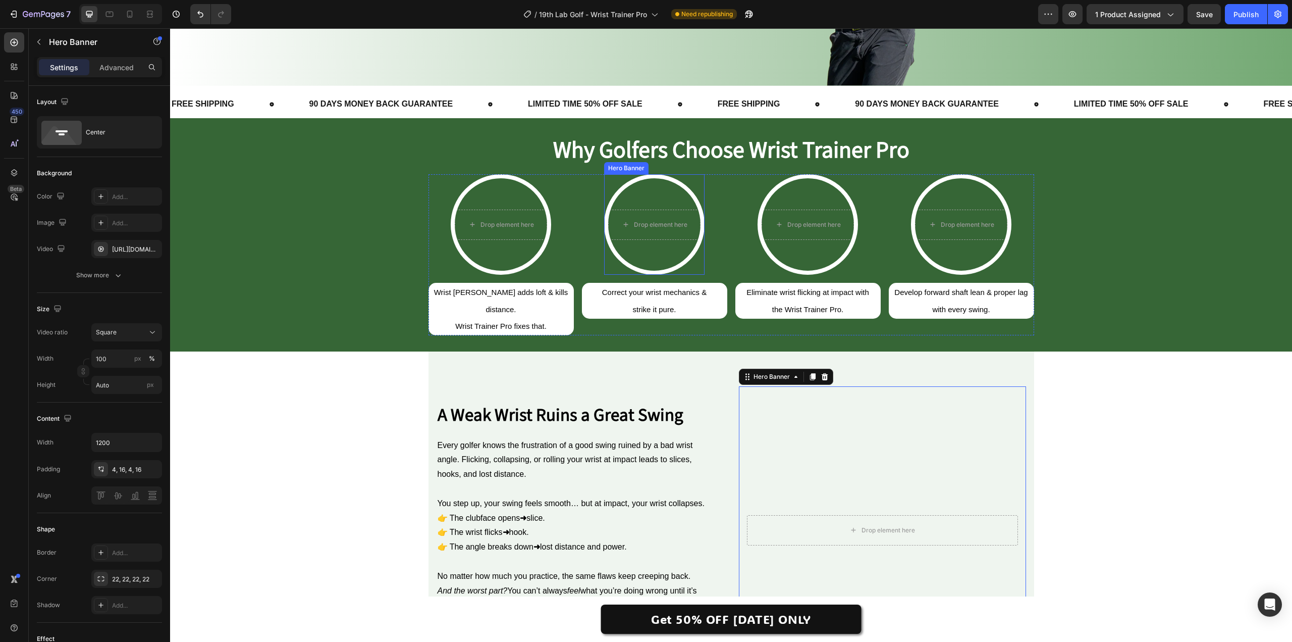
click at [662, 192] on video "Background Image" at bounding box center [654, 224] width 92 height 92
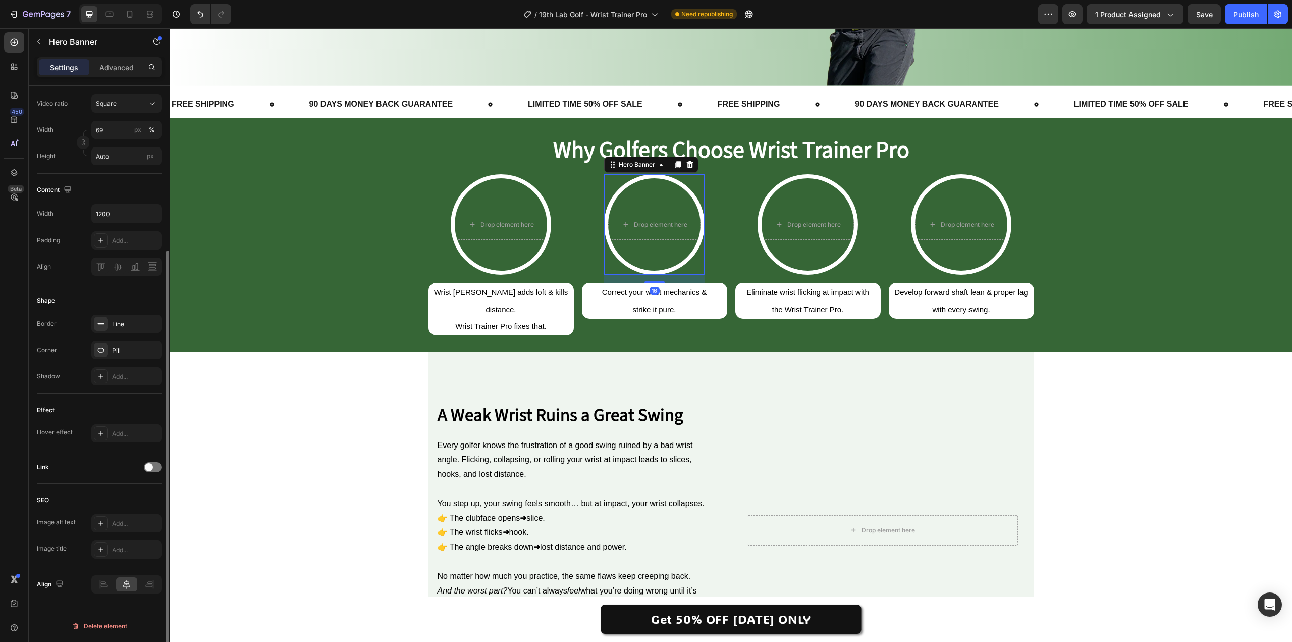
scroll to position [0, 0]
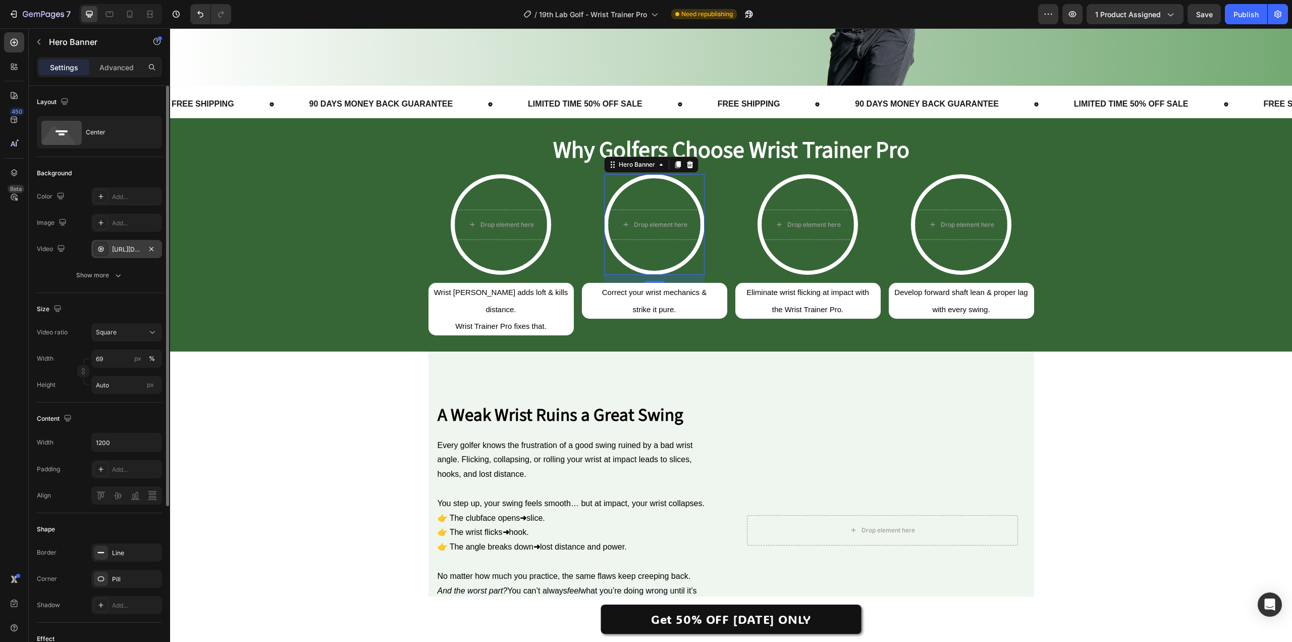
click at [145, 249] on div "https://cdn.shopify.com/videos/c/o/v/8f109d56a2174cc5a5a21d057c621d68.mp4" at bounding box center [126, 249] width 71 height 18
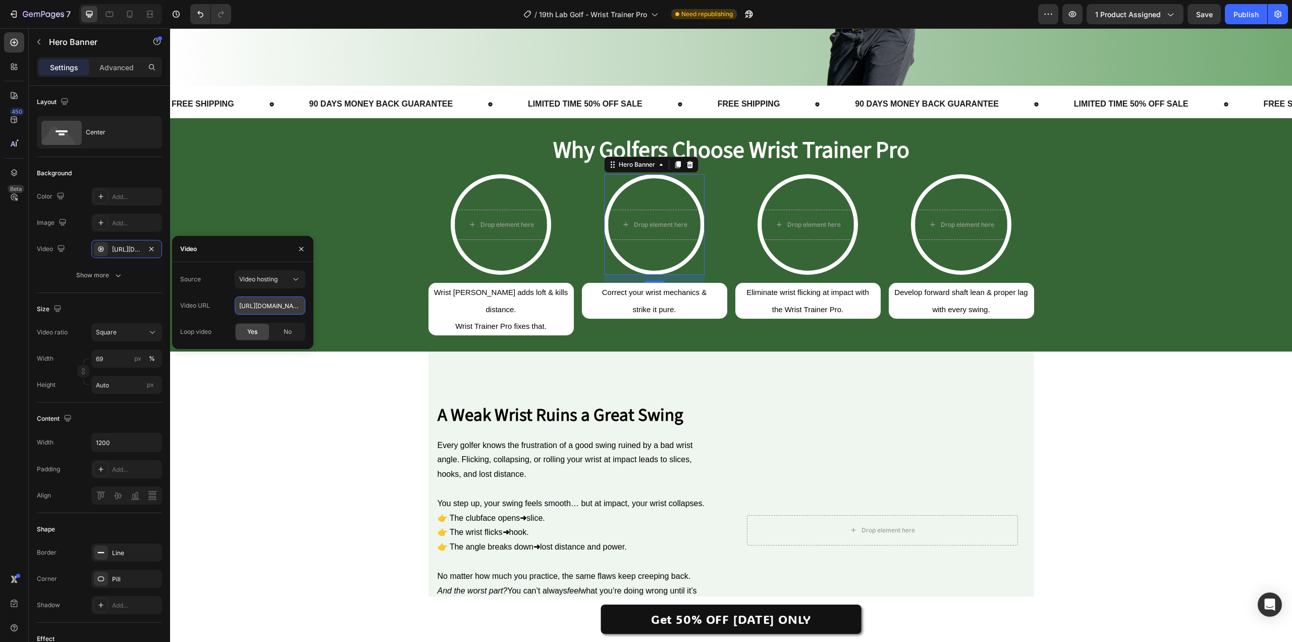
click at [268, 304] on input "https://cdn.shopify.com/videos/c/o/v/8f109d56a2174cc5a5a21d057c621d68.mp4" at bounding box center [270, 305] width 71 height 18
click at [864, 401] on video "Background Image" at bounding box center [882, 529] width 287 height 287
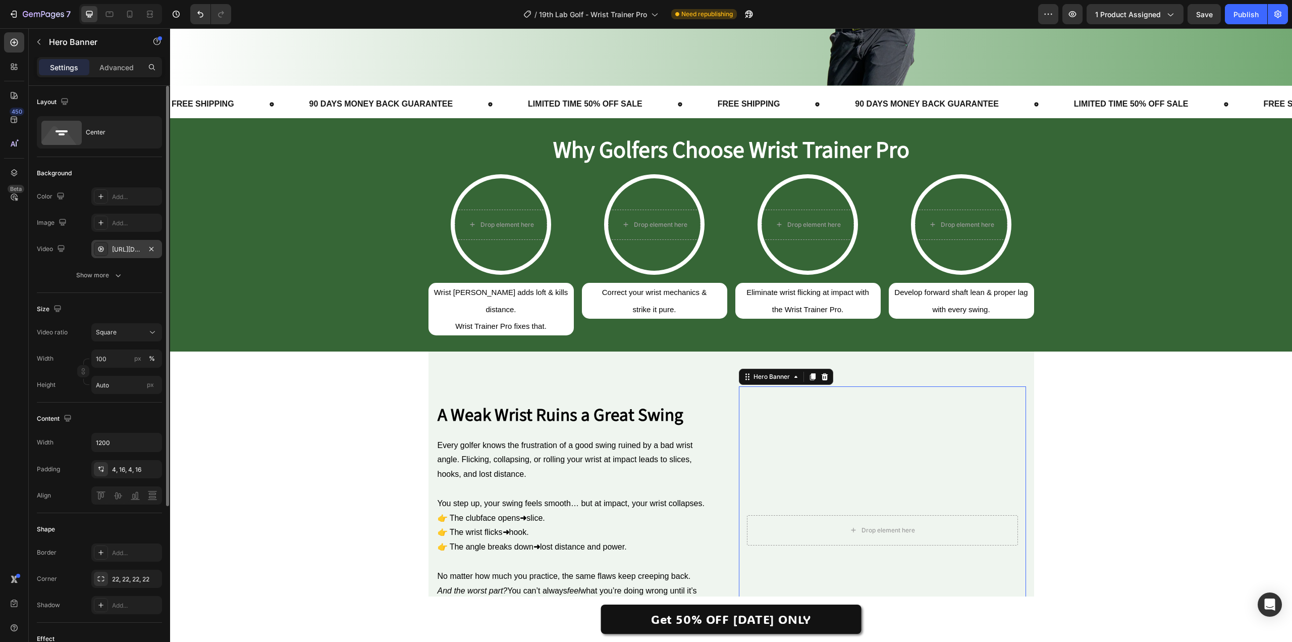
click at [131, 252] on div "https://cdn.shopify.com/videos/c/o/v/98660967a0e944b58e5e3ae463d4a1a5.mp4" at bounding box center [126, 249] width 29 height 9
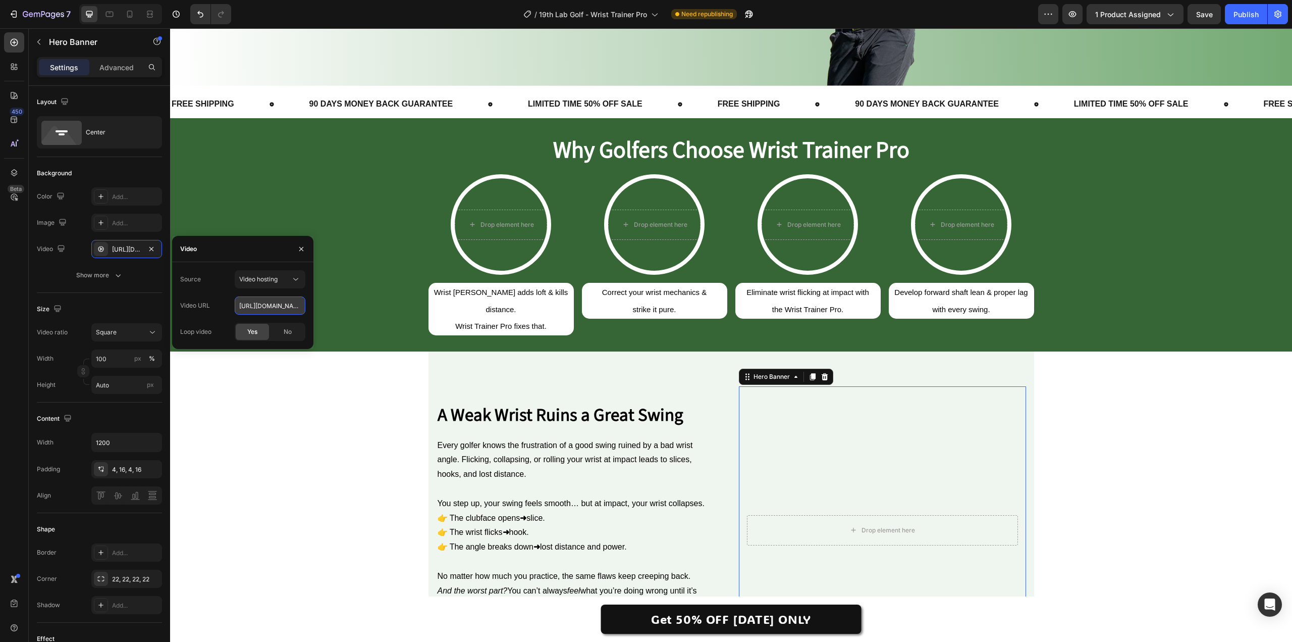
click at [277, 309] on input "https://cdn.shopify.com/videos/c/o/v/98660967a0e944b58e5e3ae463d4a1a5.mp4" at bounding box center [270, 305] width 71 height 18
paste input "8f109d56a2174cc5a5a21d057c621d68"
type input "https://cdn.shopify.com/videos/c/o/v/8f109d56a2174cc5a5a21d057c621d68.mp4"
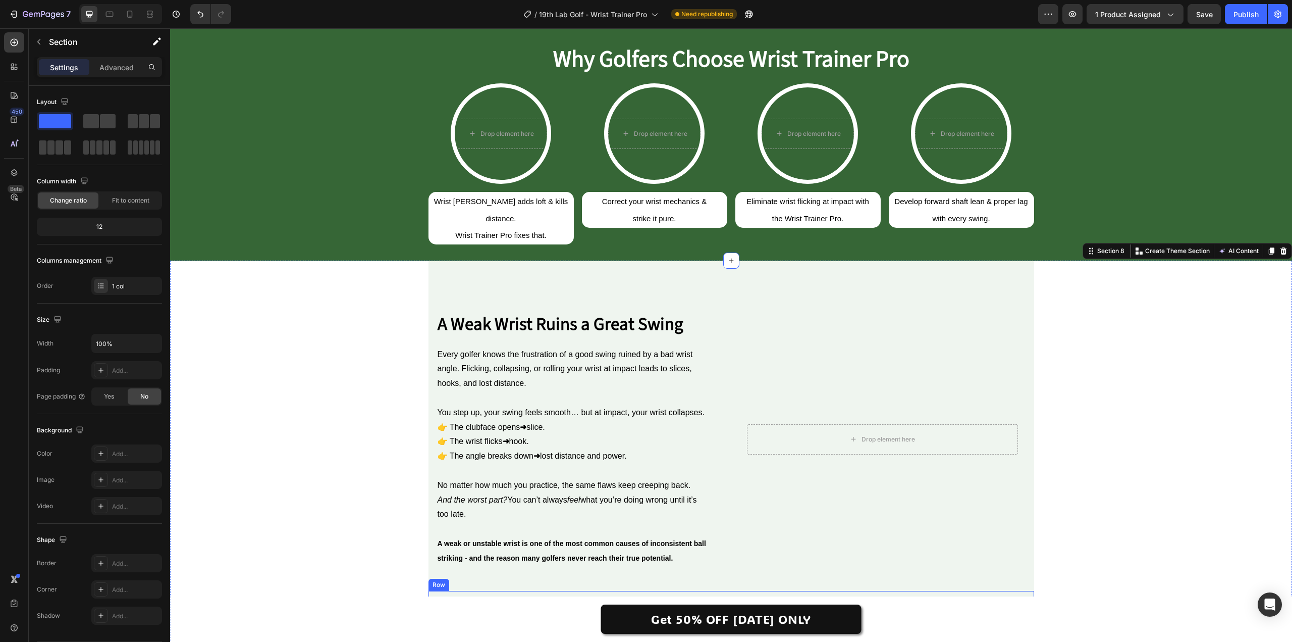
scroll to position [353, 0]
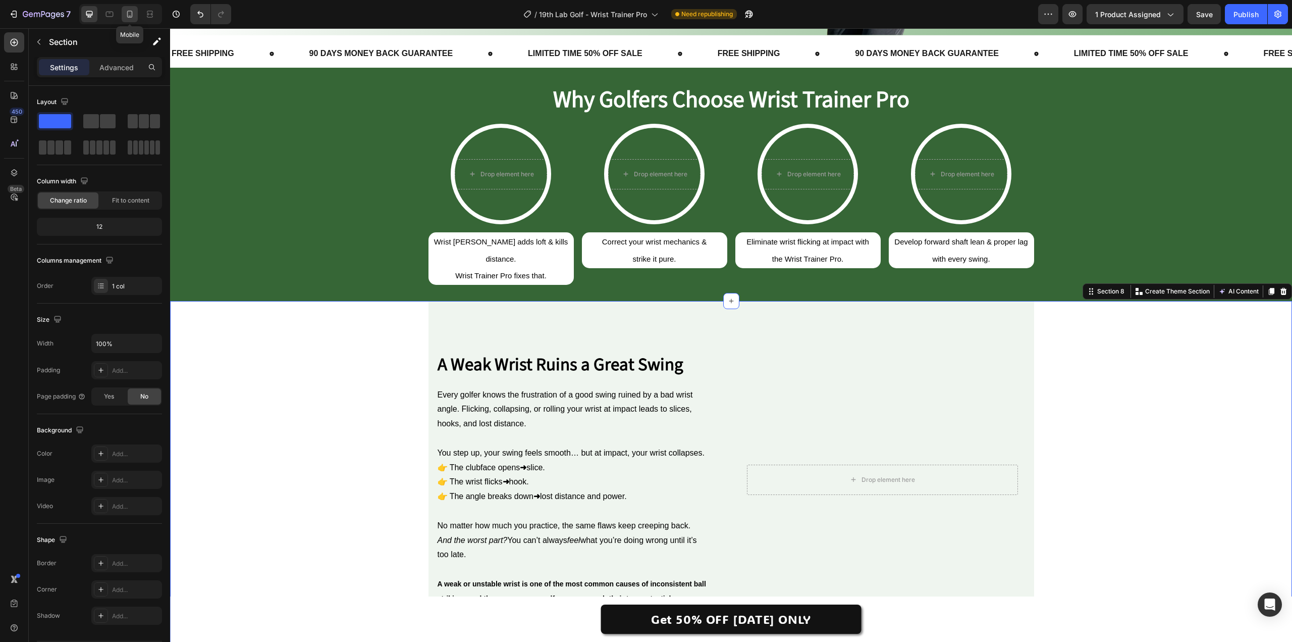
click at [133, 15] on icon at bounding box center [130, 14] width 10 height 10
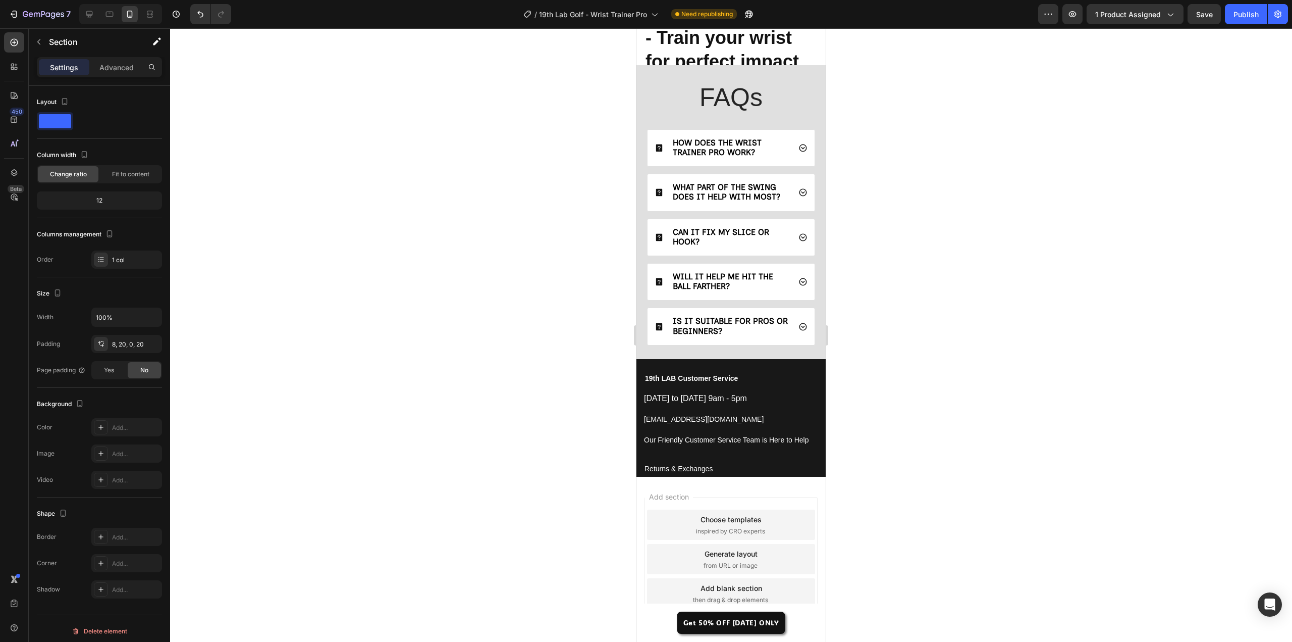
scroll to position [3543, 0]
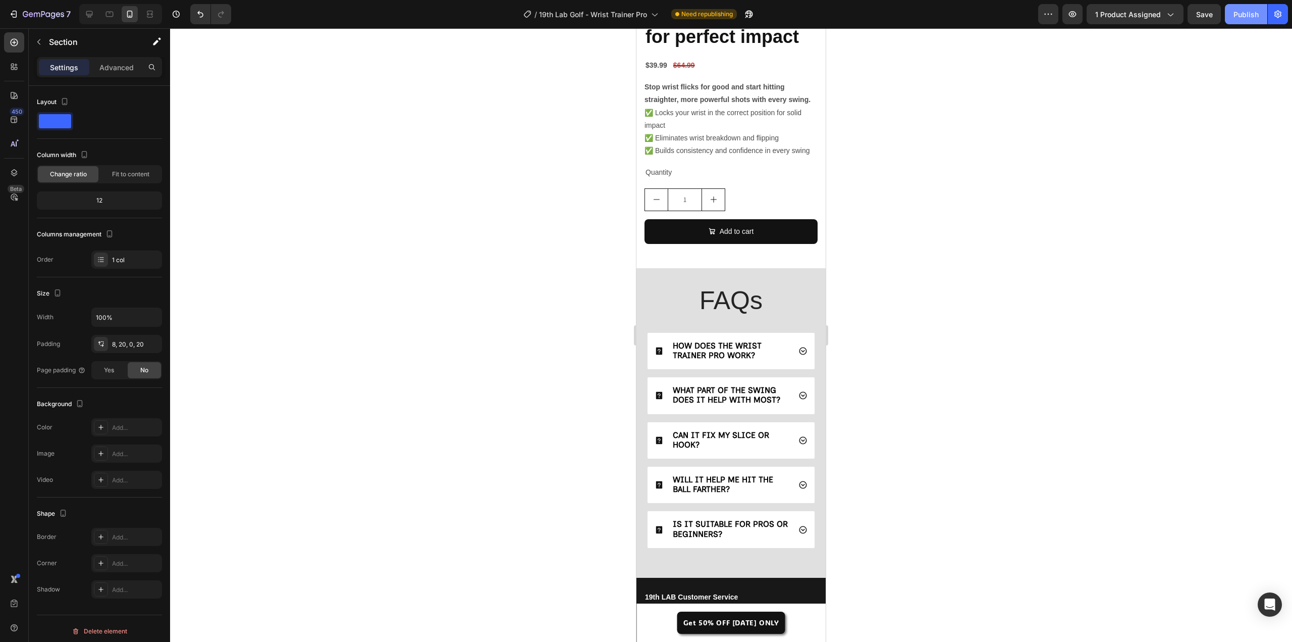
click at [1249, 21] on button "Publish" at bounding box center [1246, 14] width 42 height 20
click at [1076, 14] on icon "button" at bounding box center [1073, 14] width 10 height 10
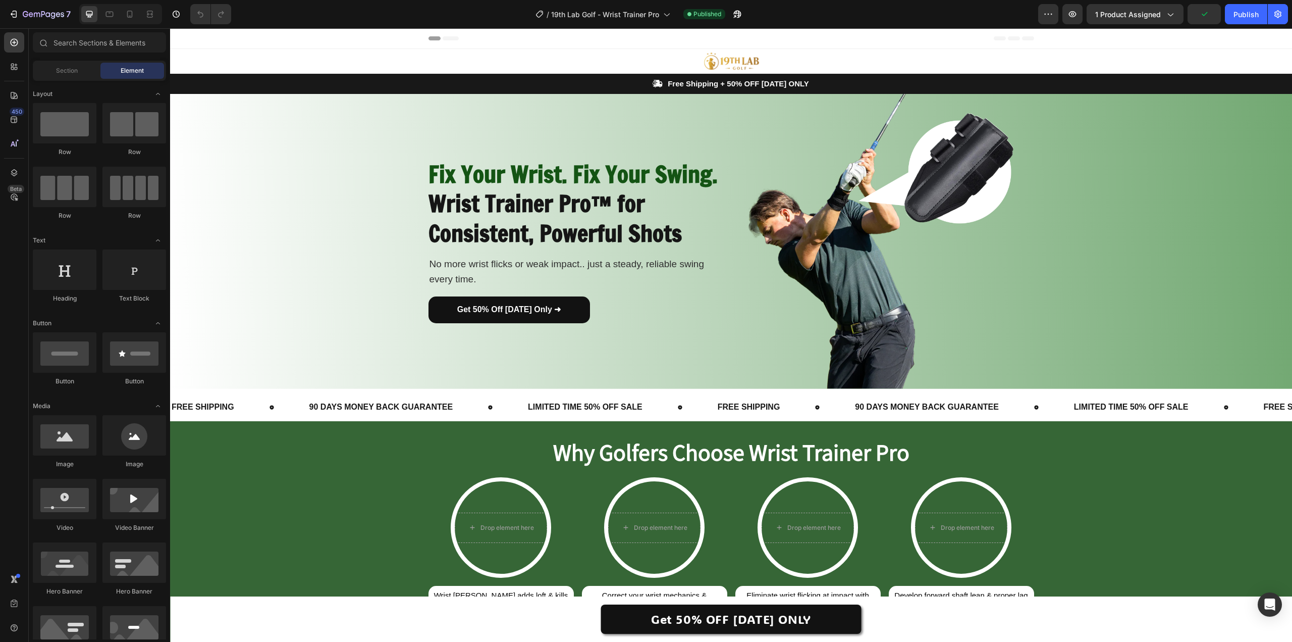
click at [458, 38] on div "Header" at bounding box center [732, 38] width 606 height 20
click at [202, 37] on span "Header" at bounding box center [200, 38] width 22 height 10
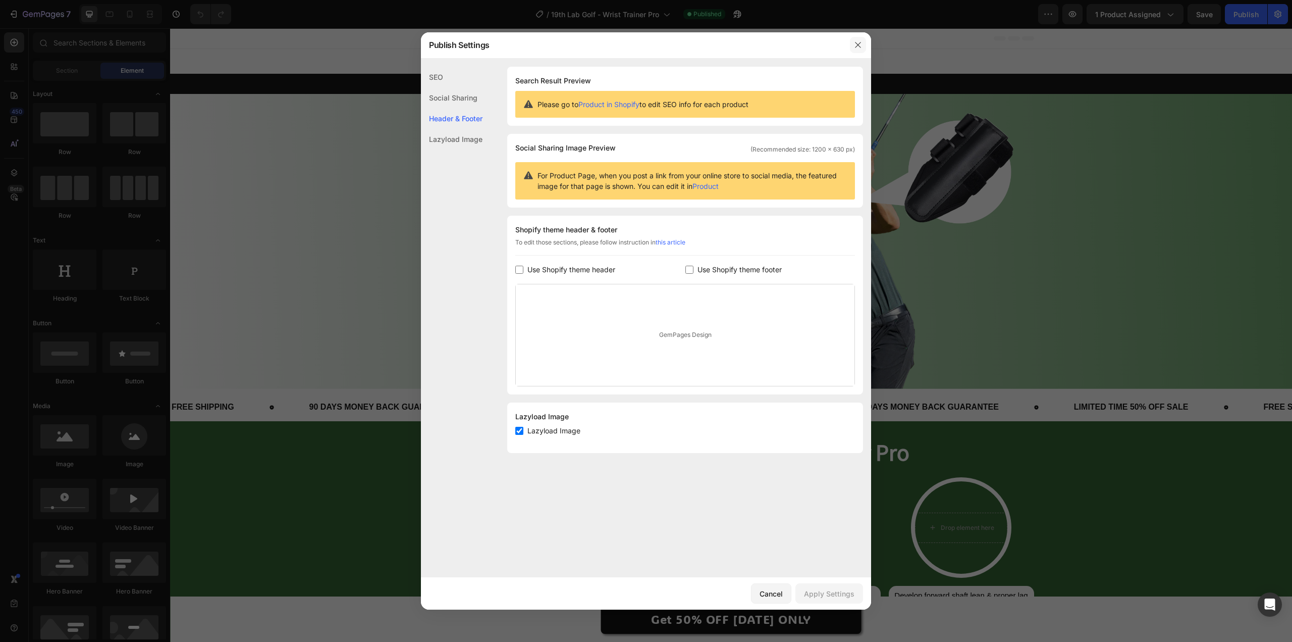
click at [856, 46] on icon "button" at bounding box center [858, 45] width 8 height 8
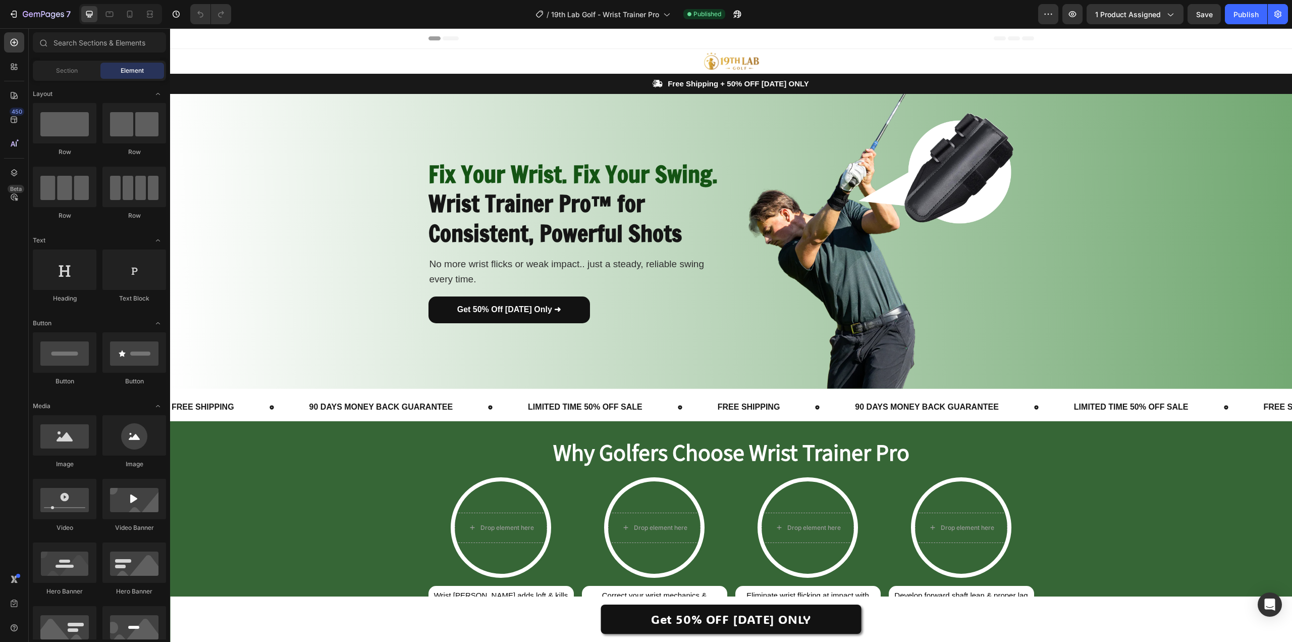
click at [567, 39] on div "Header" at bounding box center [732, 38] width 606 height 20
click at [191, 39] on span "Header" at bounding box center [200, 38] width 22 height 10
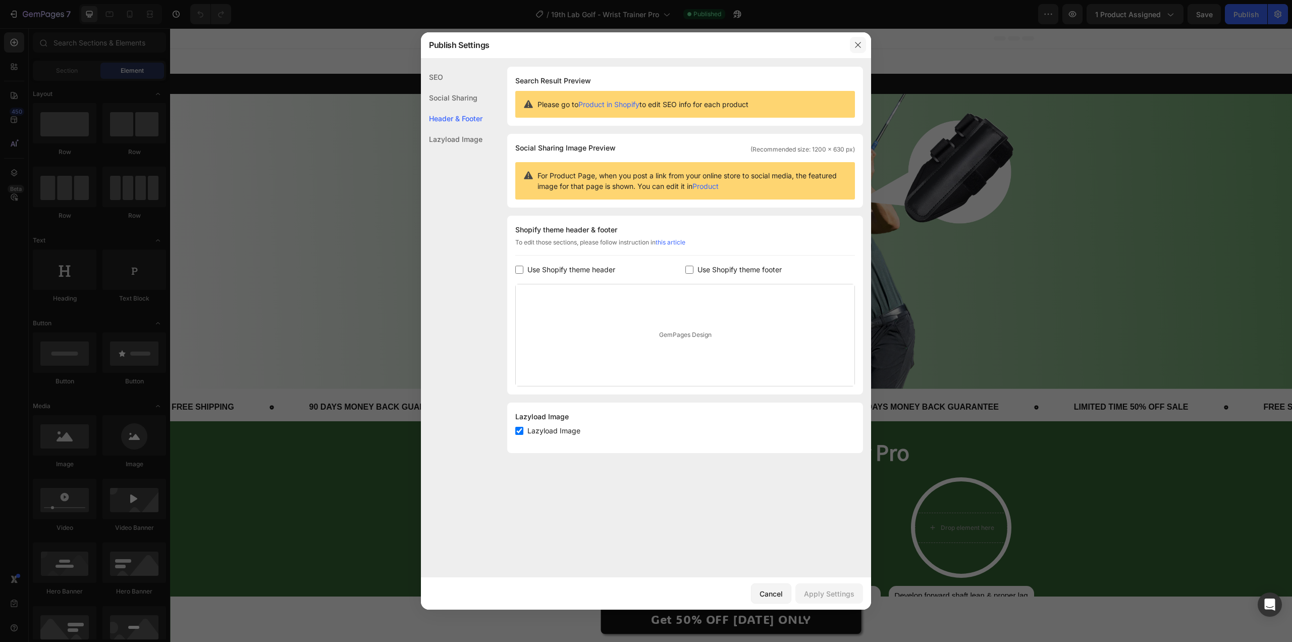
drag, startPoint x: 695, startPoint y: 19, endPoint x: 865, endPoint y: 47, distance: 172.5
click at [865, 47] on button "button" at bounding box center [858, 45] width 16 height 16
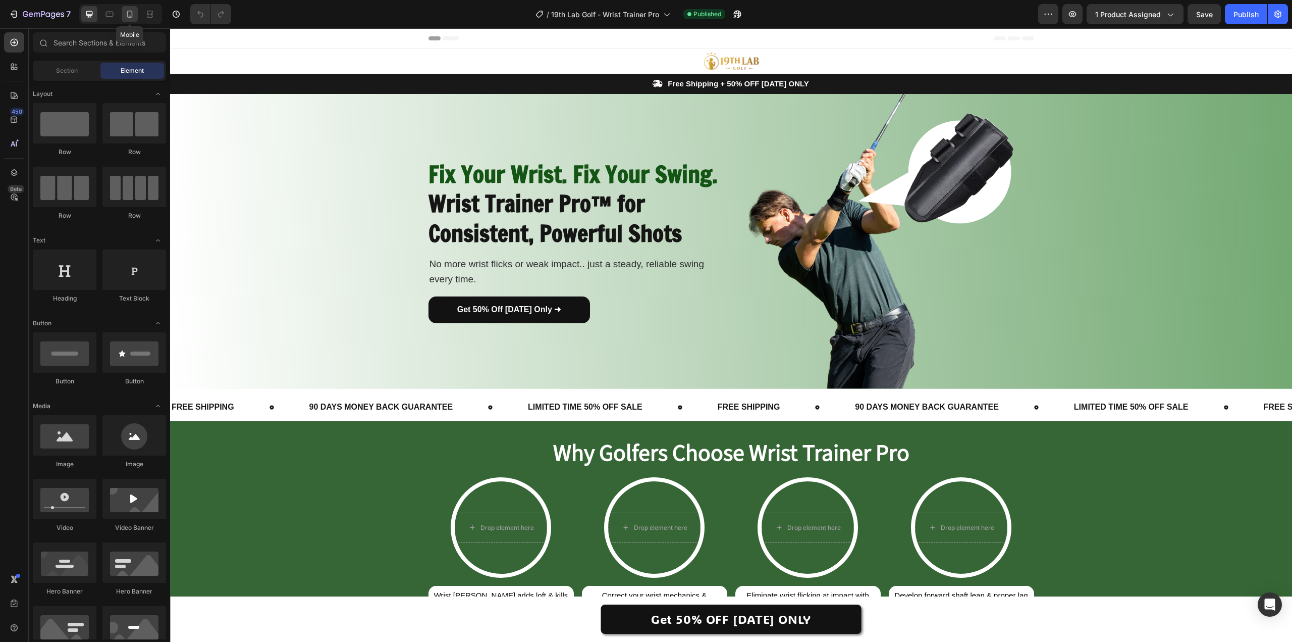
click at [133, 15] on icon at bounding box center [130, 14] width 10 height 10
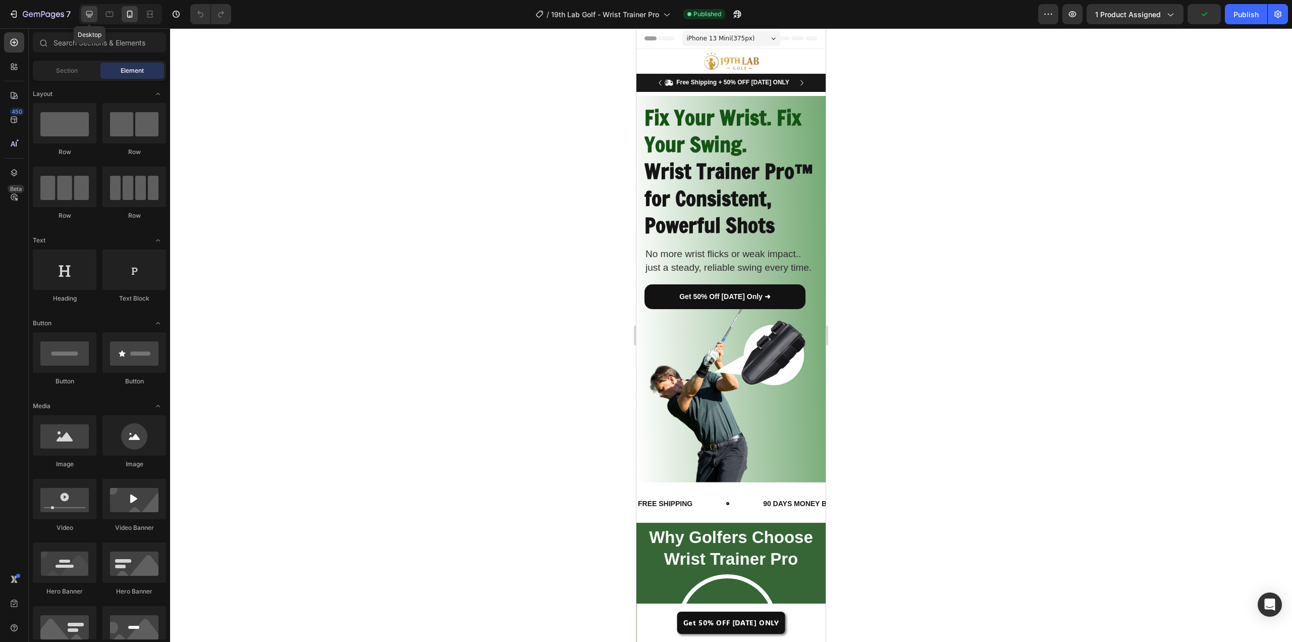
drag, startPoint x: 90, startPoint y: 12, endPoint x: 128, endPoint y: 24, distance: 40.4
click at [90, 12] on icon at bounding box center [89, 14] width 7 height 7
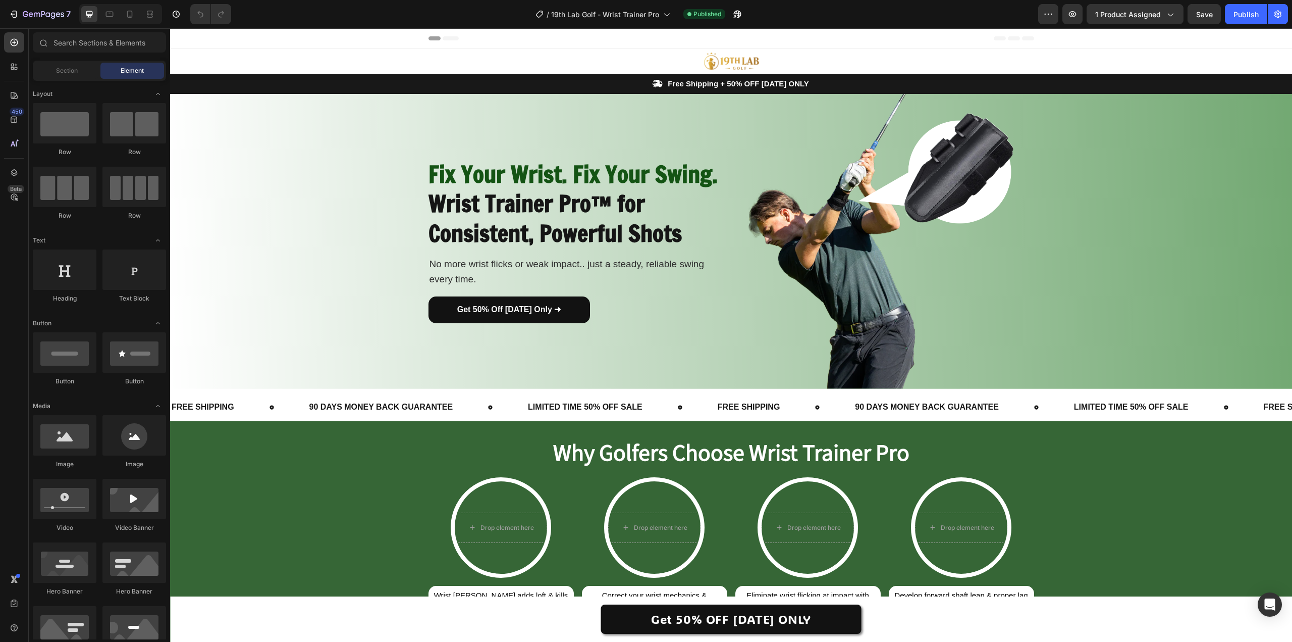
click at [192, 40] on span "Header" at bounding box center [200, 38] width 22 height 10
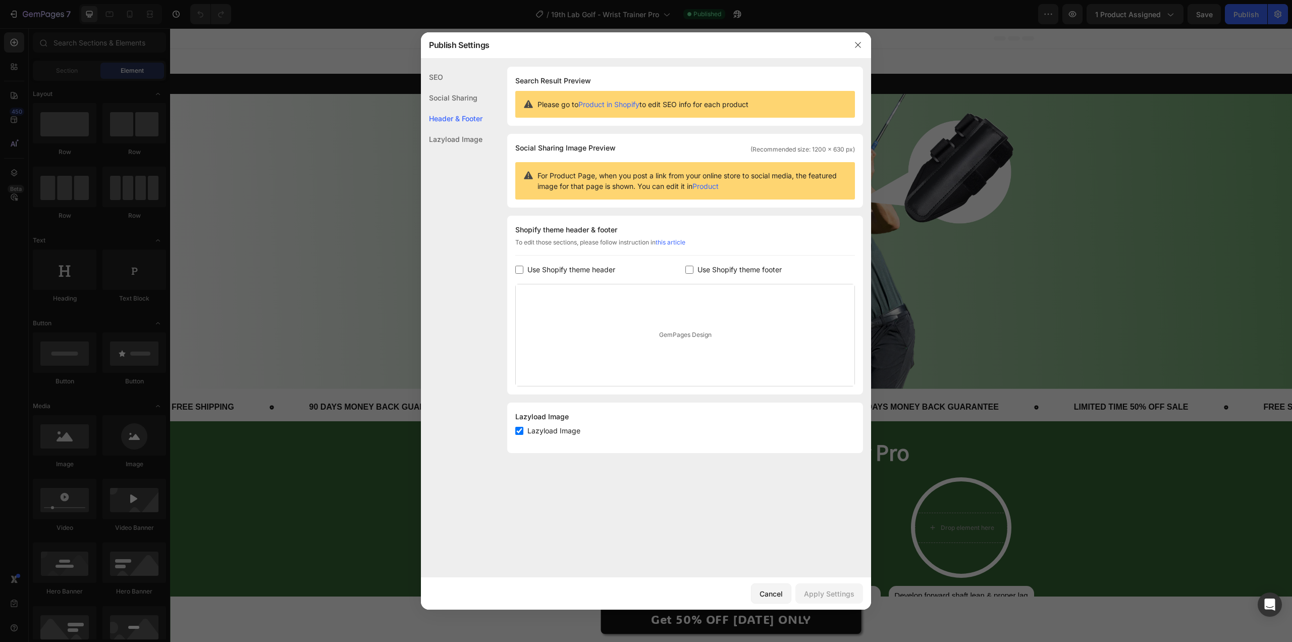
click at [690, 267] on input "checkbox" at bounding box center [690, 270] width 8 height 8
checkbox input "true"
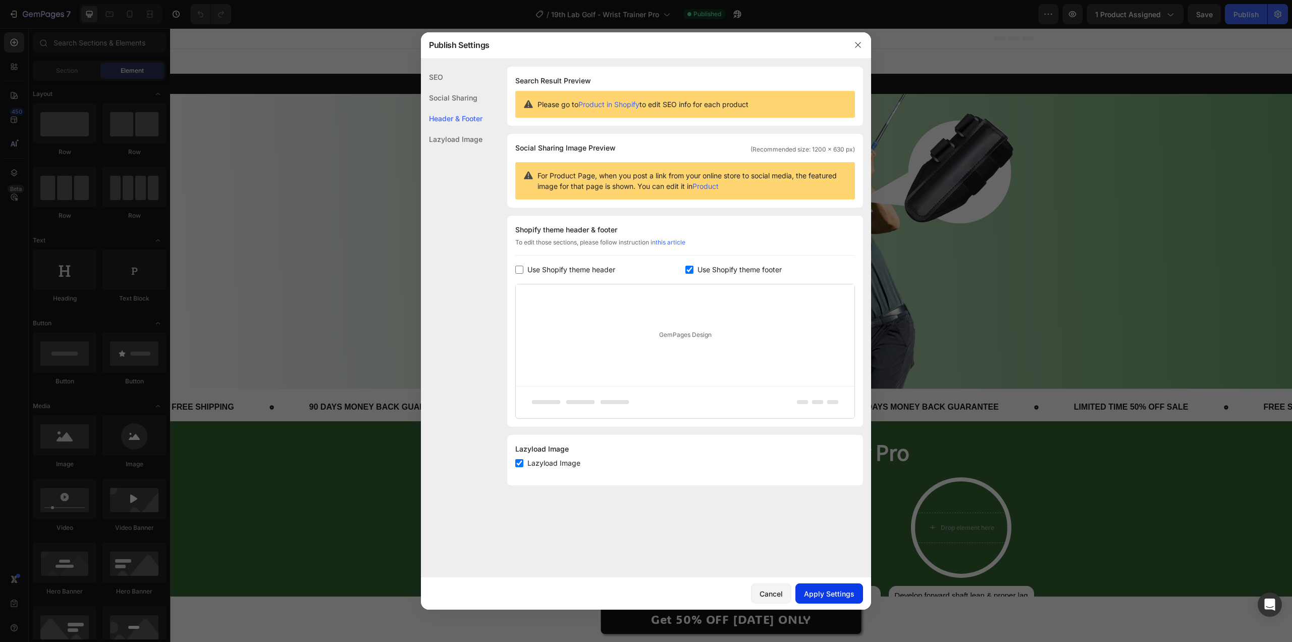
click at [837, 591] on div "Apply Settings" at bounding box center [829, 593] width 50 height 11
click at [853, 47] on button "button" at bounding box center [858, 45] width 16 height 16
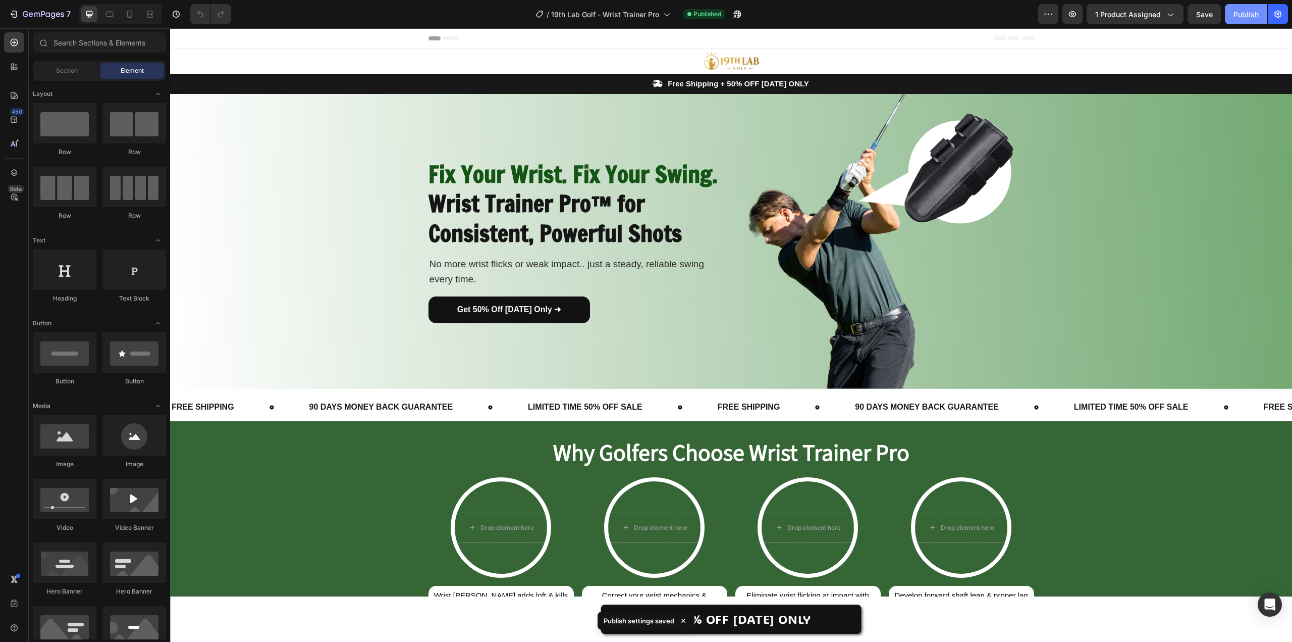
click at [1241, 11] on div "Publish" at bounding box center [1246, 14] width 25 height 11
click at [1067, 10] on button "button" at bounding box center [1073, 14] width 20 height 20
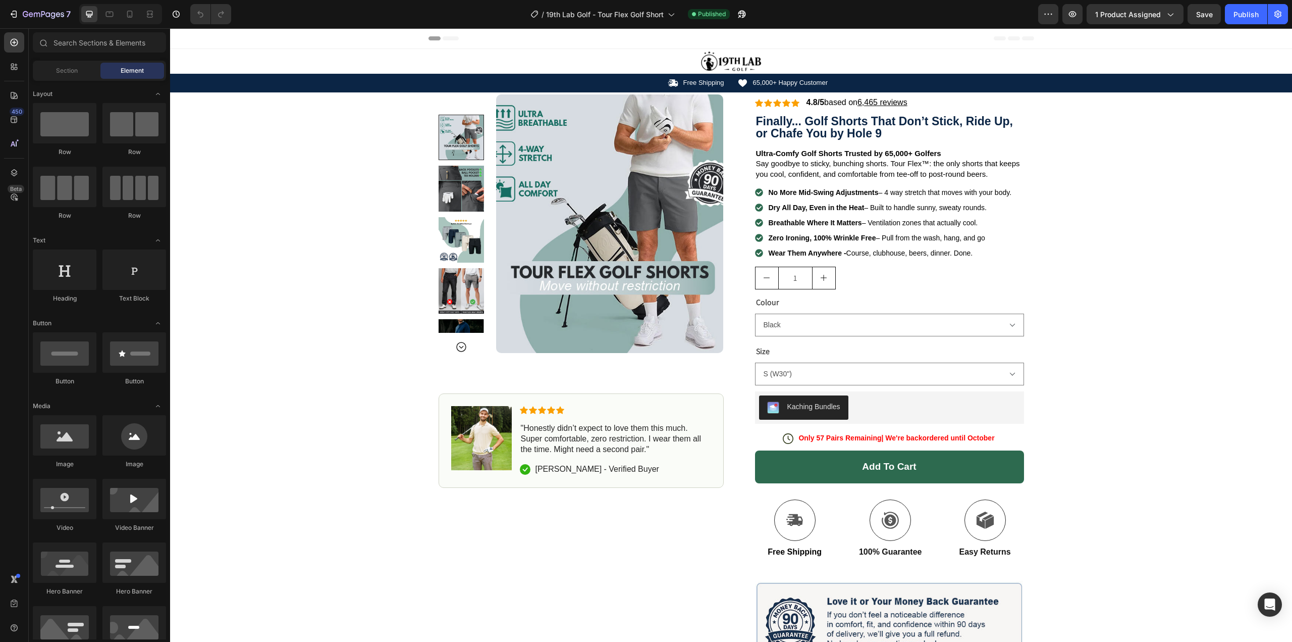
click at [198, 35] on span "Header" at bounding box center [200, 38] width 22 height 10
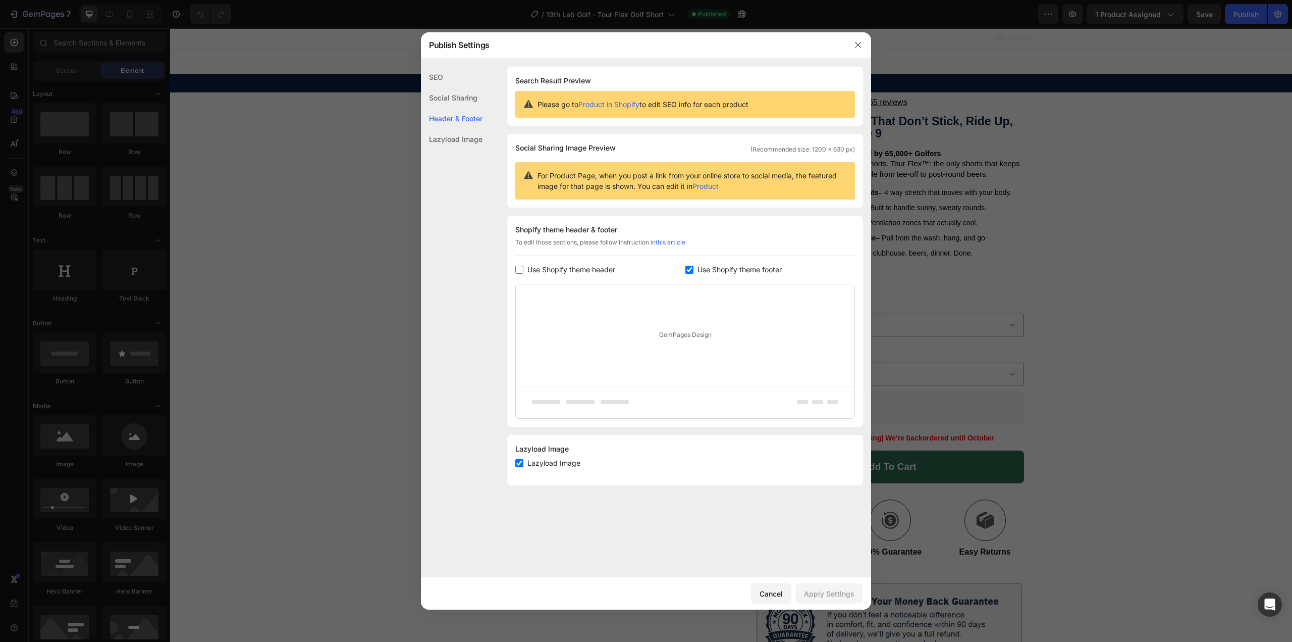
click at [887, 161] on div at bounding box center [646, 321] width 1292 height 642
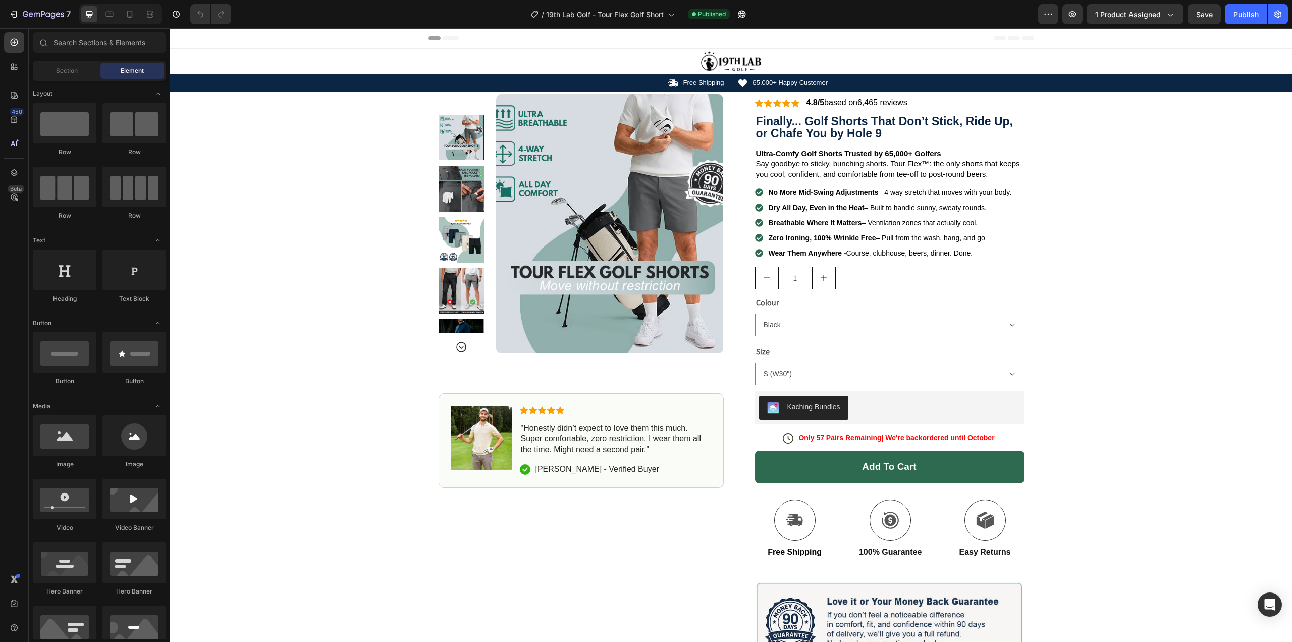
click at [246, 40] on div "Header" at bounding box center [731, 38] width 1122 height 21
